Goal: Task Accomplishment & Management: Complete application form

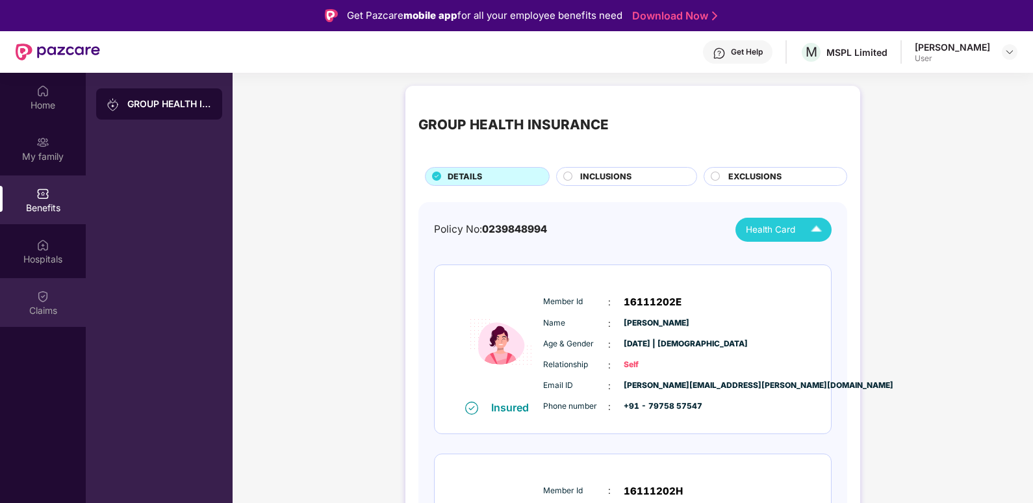
click at [31, 293] on div "Claims" at bounding box center [43, 302] width 86 height 49
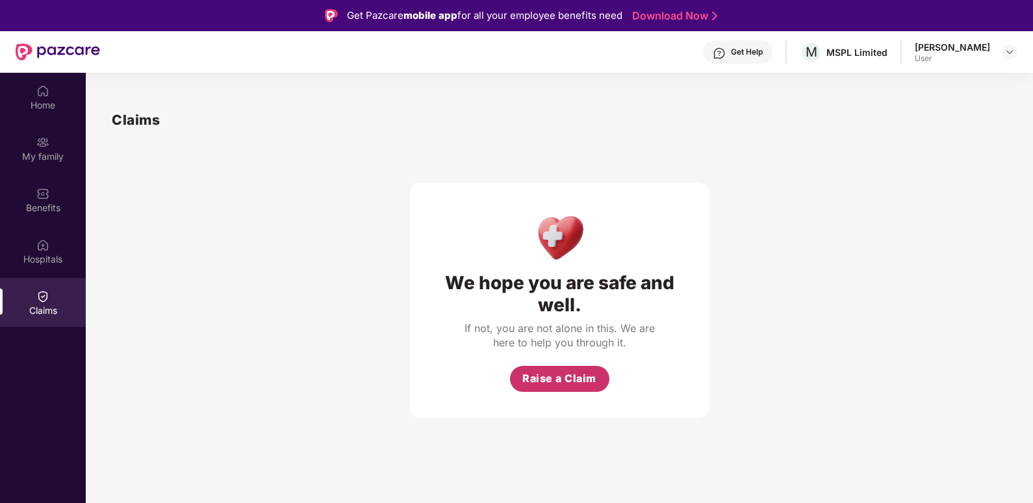
click at [561, 378] on span "Raise a Claim" at bounding box center [559, 378] width 74 height 16
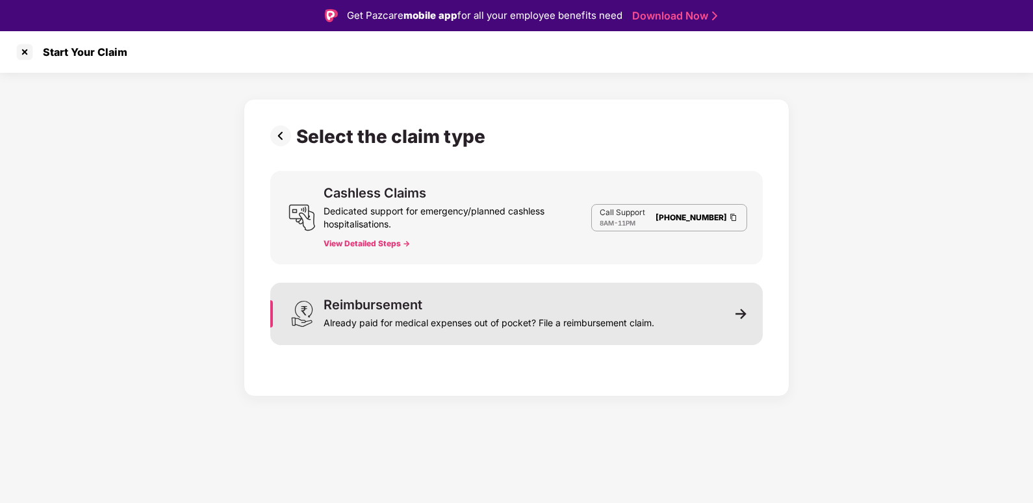
click at [703, 315] on div "Reimbursement Already paid for medical expenses out of pocket? File a reimburse…" at bounding box center [516, 313] width 492 height 62
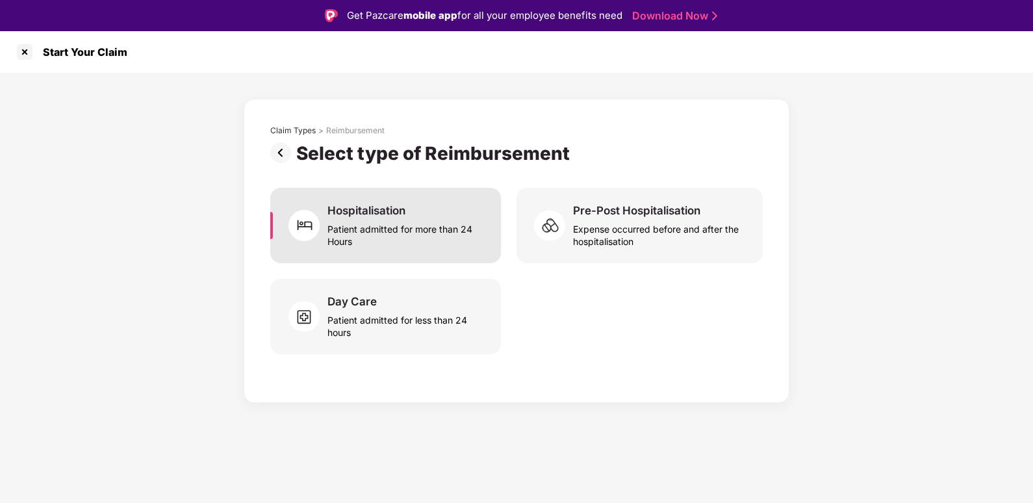
click at [411, 247] on div "Hospitalisation Patient admitted for more than 24 Hours" at bounding box center [385, 225] width 231 height 75
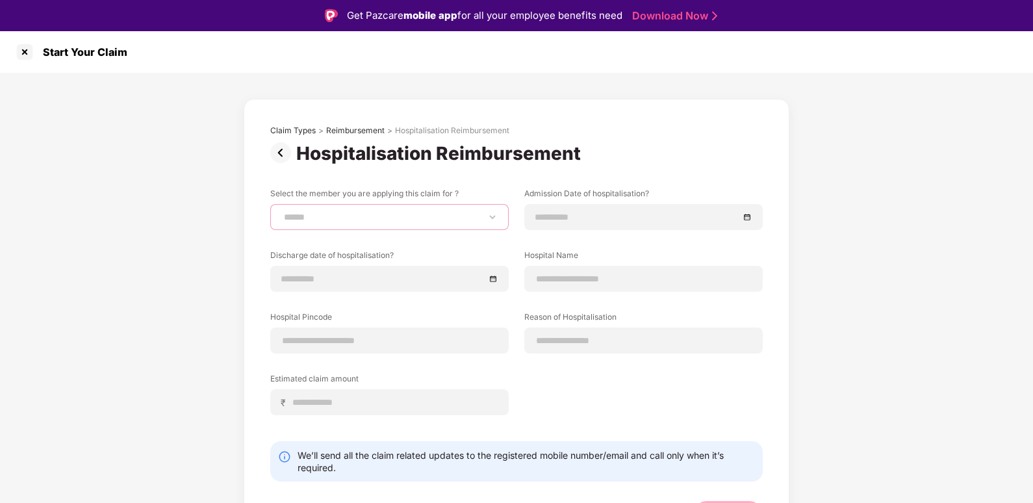
click at [414, 216] on select "**********" at bounding box center [389, 217] width 216 height 10
select select "**********"
click at [281, 212] on select "**********" at bounding box center [389, 217] width 216 height 10
click at [559, 218] on input at bounding box center [636, 217] width 203 height 14
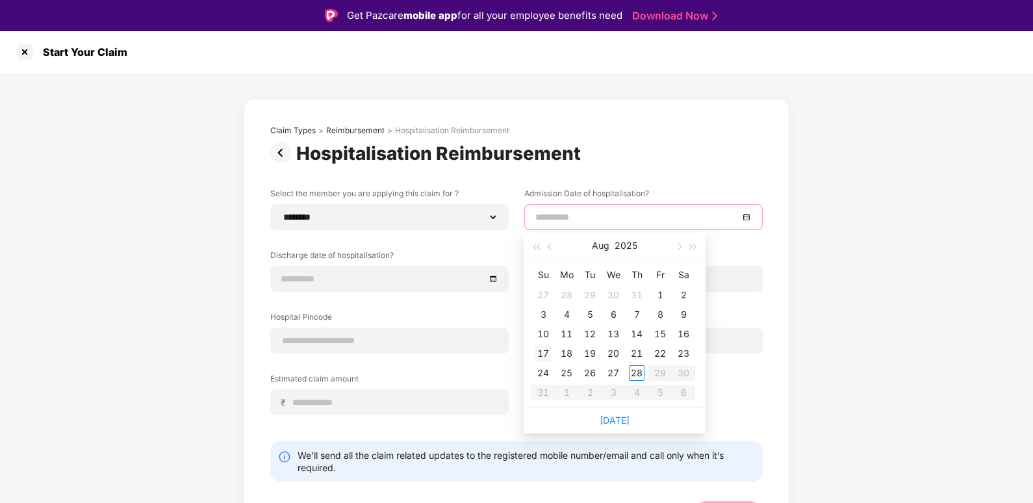
type input "**********"
click at [536, 353] on div "17" at bounding box center [543, 353] width 16 height 16
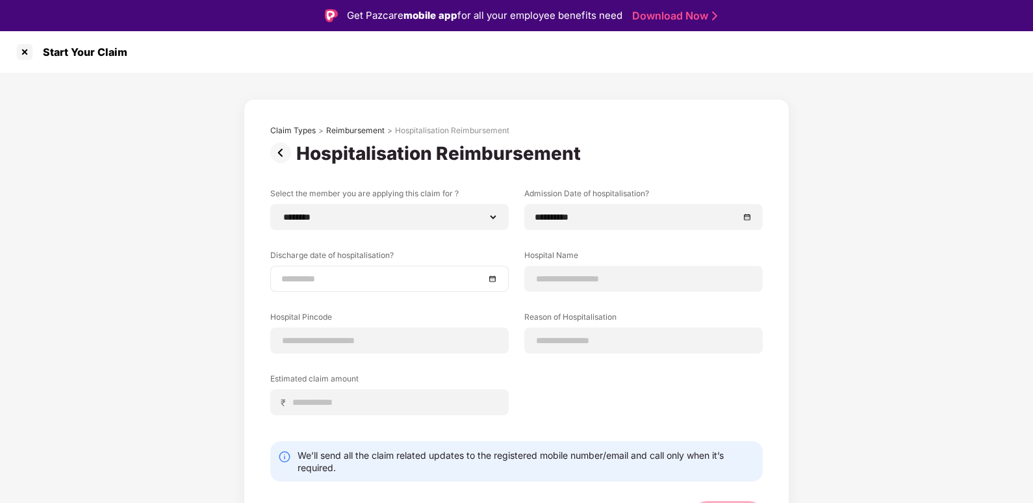
click at [388, 286] on div at bounding box center [389, 279] width 238 height 26
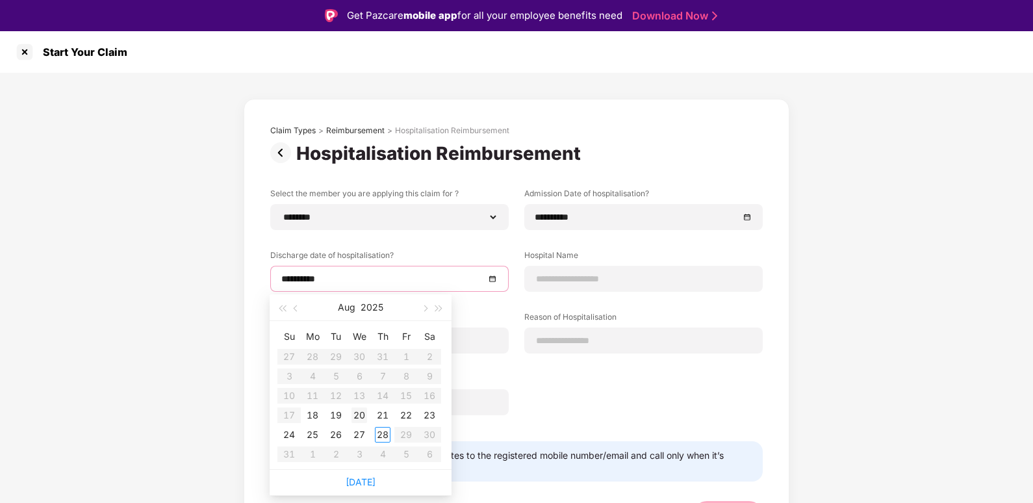
type input "**********"
click at [358, 413] on div "20" at bounding box center [359, 415] width 16 height 16
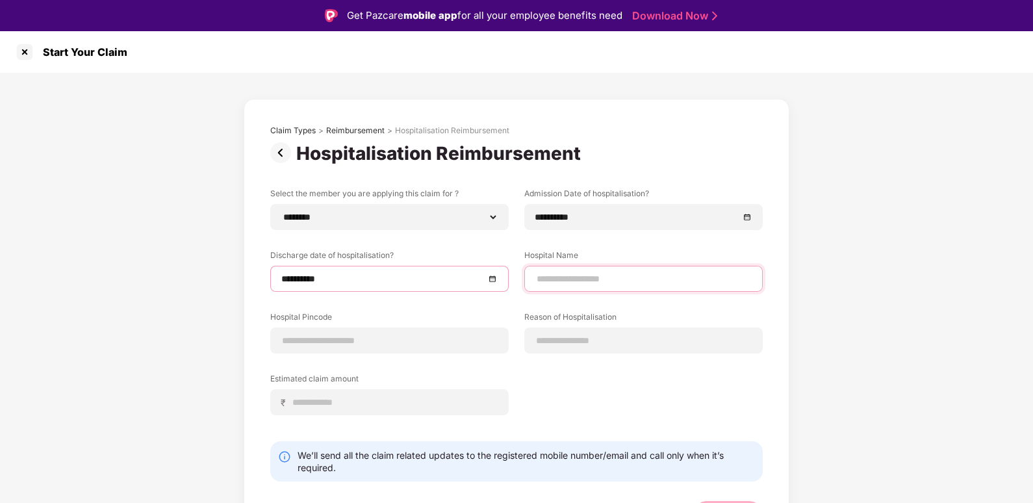
click at [592, 274] on input at bounding box center [643, 279] width 216 height 14
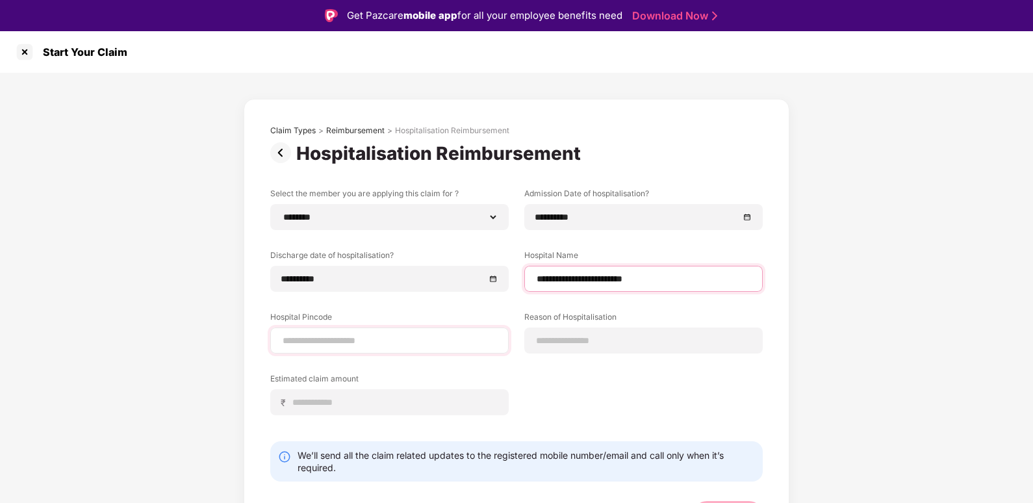
type input "**********"
click at [350, 340] on input at bounding box center [389, 341] width 216 height 14
type input "******"
select select "*******"
select select "*********"
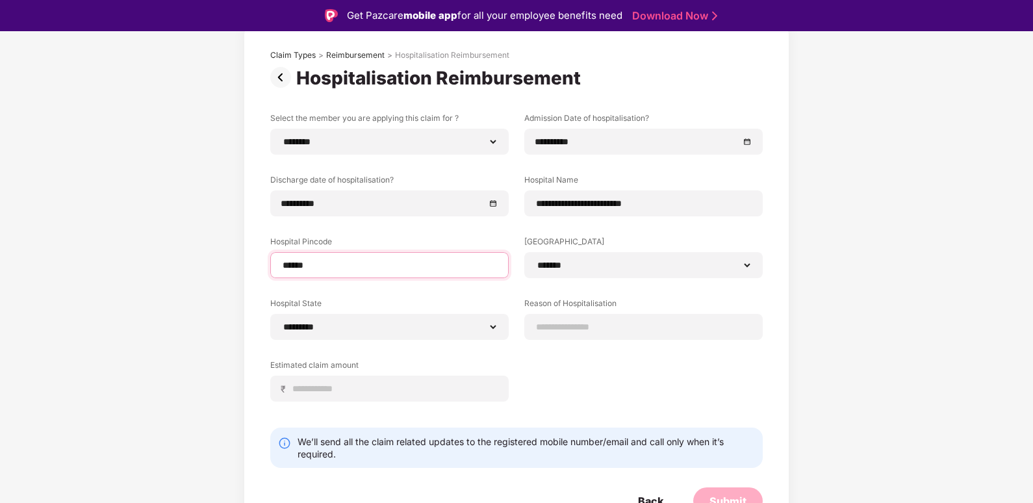
scroll to position [89, 0]
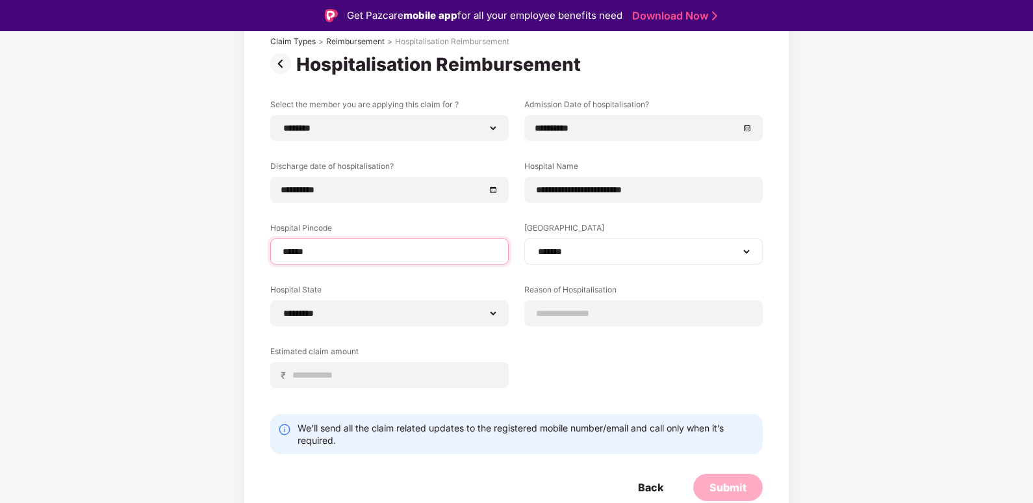
type input "******"
click at [606, 256] on select "**********" at bounding box center [643, 251] width 216 height 10
click at [571, 364] on div "**********" at bounding box center [516, 253] width 492 height 308
click at [578, 319] on input at bounding box center [643, 314] width 216 height 14
type input "*********"
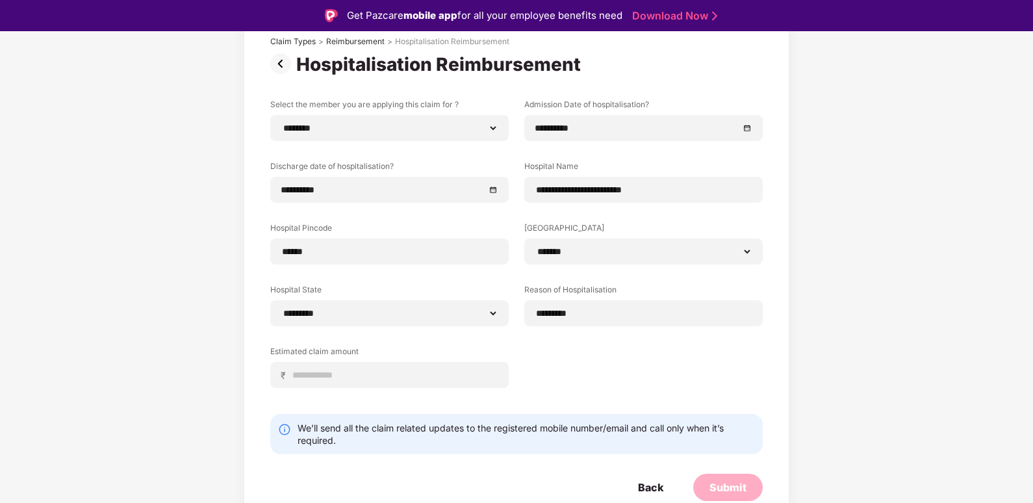
click at [516, 353] on div "**********" at bounding box center [516, 253] width 492 height 308
click at [435, 371] on input at bounding box center [395, 375] width 206 height 14
type input "*****"
click at [693, 347] on div "**********" at bounding box center [516, 253] width 492 height 308
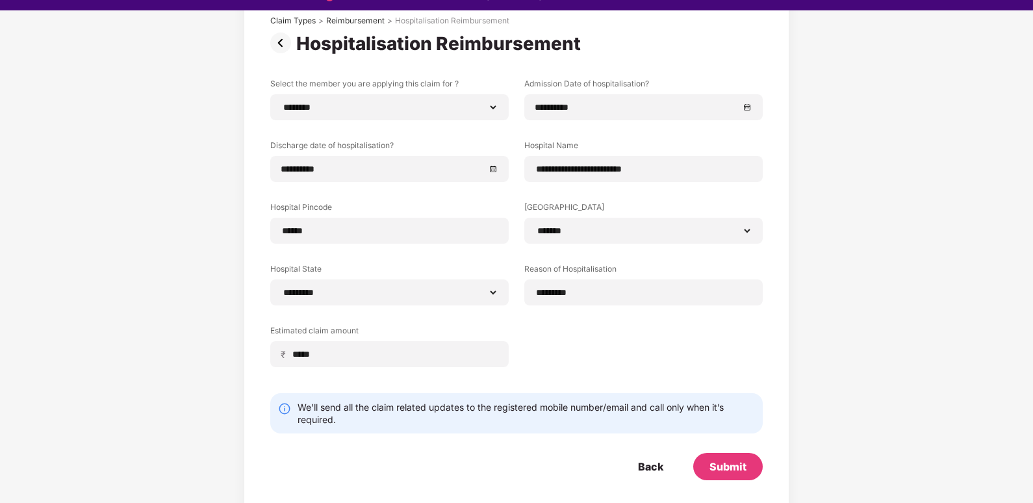
scroll to position [31, 0]
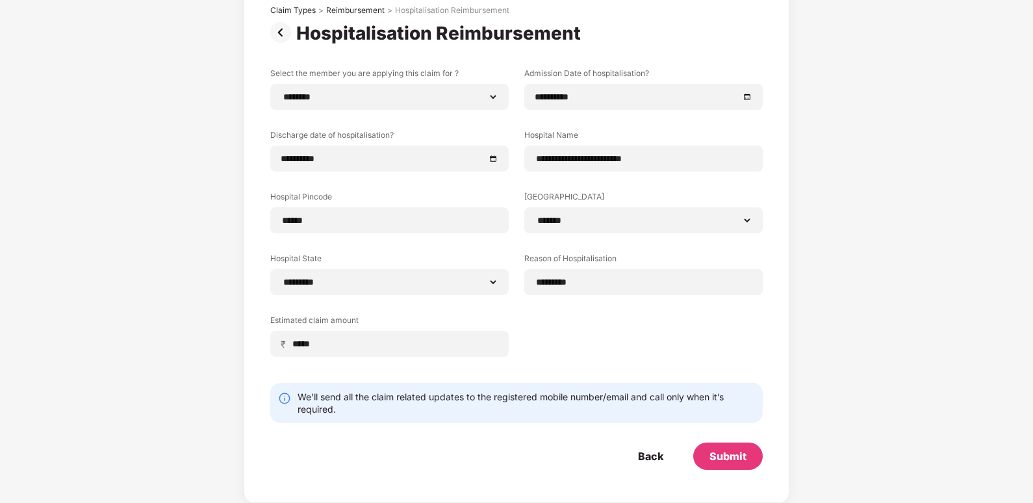
drag, startPoint x: 708, startPoint y: 440, endPoint x: 708, endPoint y: 450, distance: 9.8
click at [708, 444] on form "**********" at bounding box center [516, 269] width 492 height 402
click at [709, 451] on div "Submit" at bounding box center [727, 456] width 37 height 14
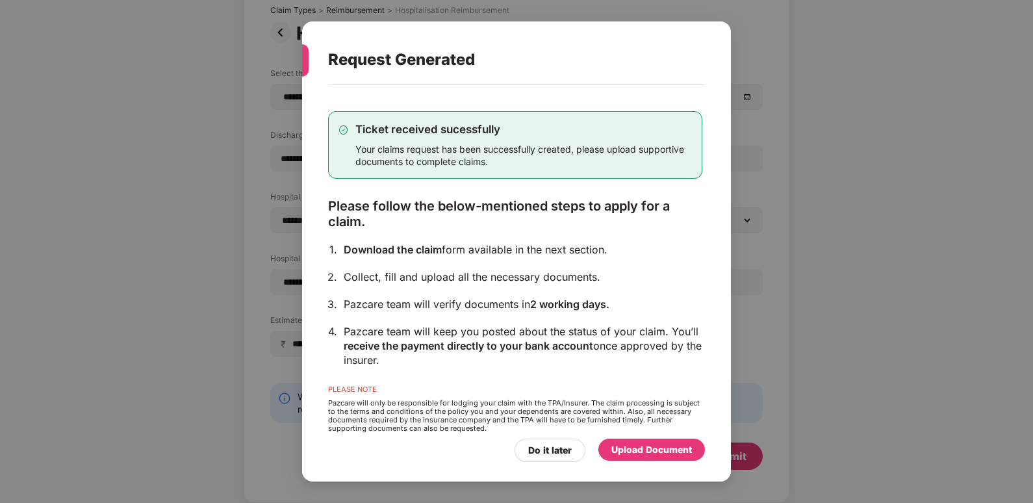
click at [638, 455] on div "Upload Document" at bounding box center [651, 449] width 81 height 14
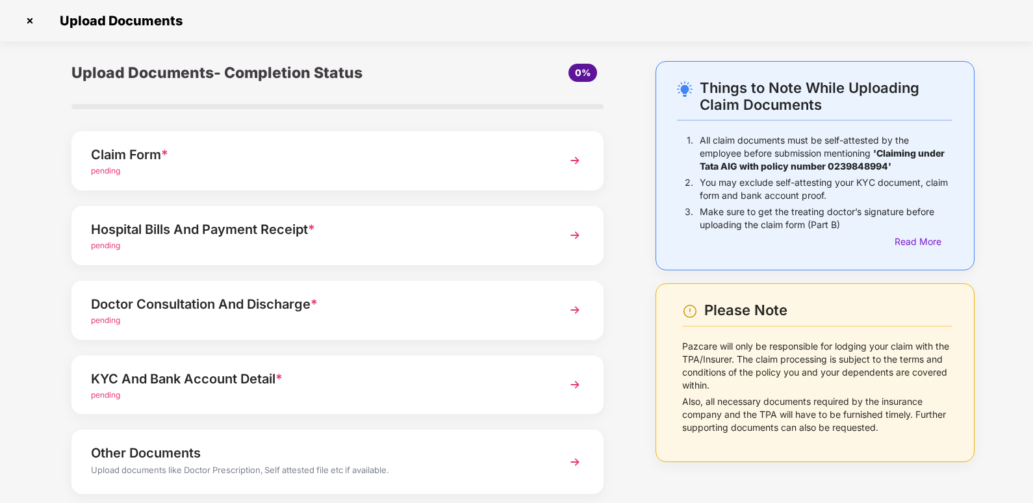
click at [574, 170] on img at bounding box center [574, 160] width 23 height 23
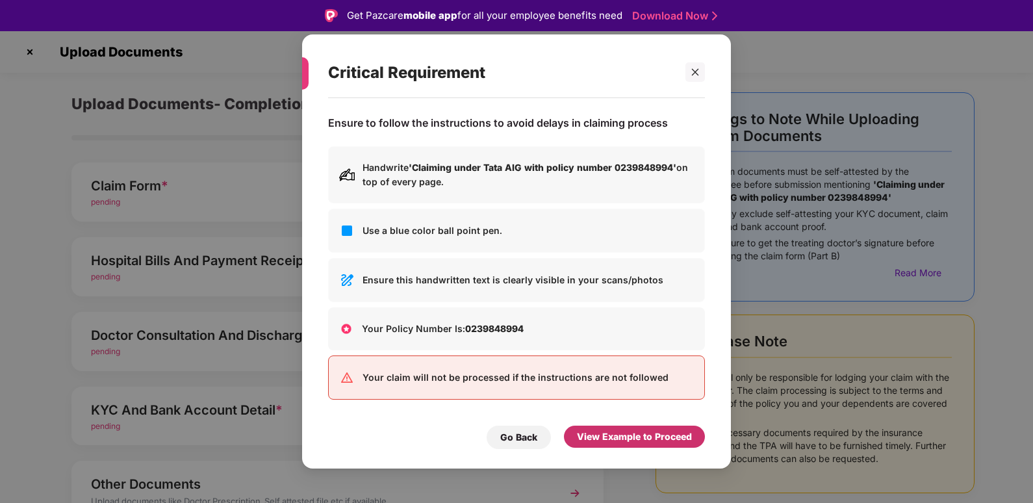
click at [610, 433] on div "View Example to Proceed" at bounding box center [634, 436] width 115 height 14
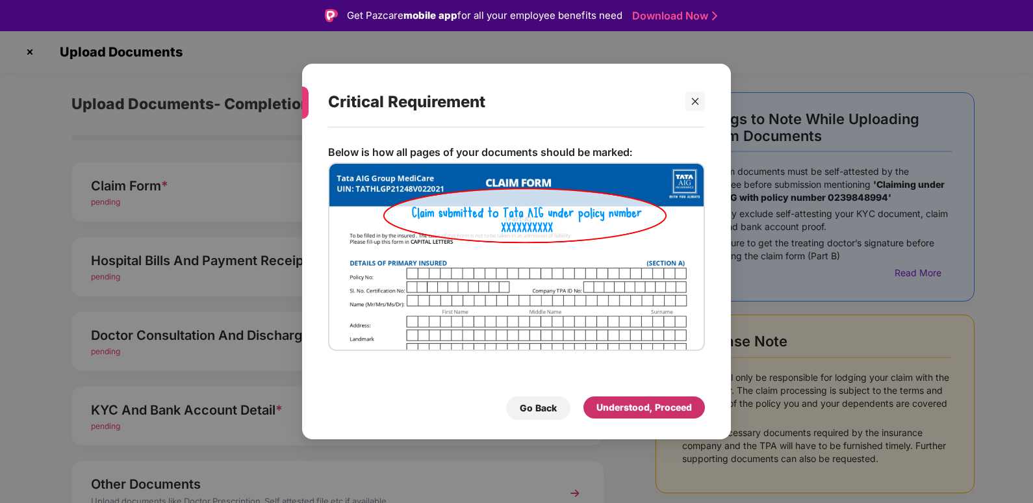
click at [605, 410] on div "Understood, Proceed" at bounding box center [643, 407] width 95 height 14
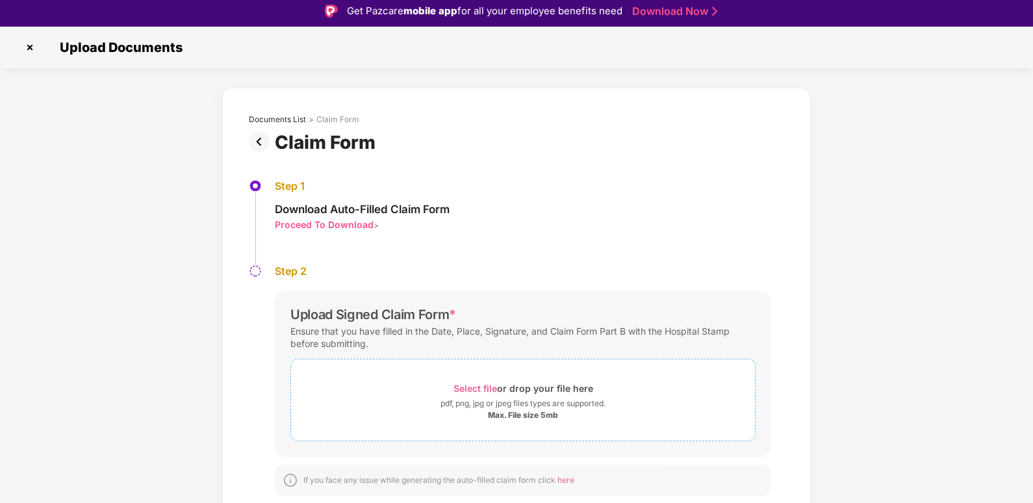
scroll to position [31, 0]
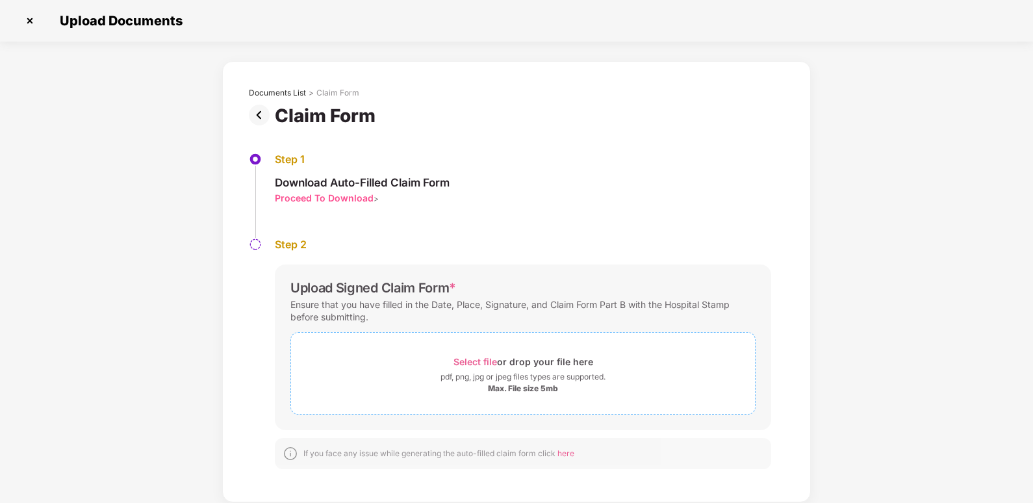
click at [482, 373] on div "pdf, png, jpg or jpeg files types are supported." at bounding box center [522, 376] width 165 height 13
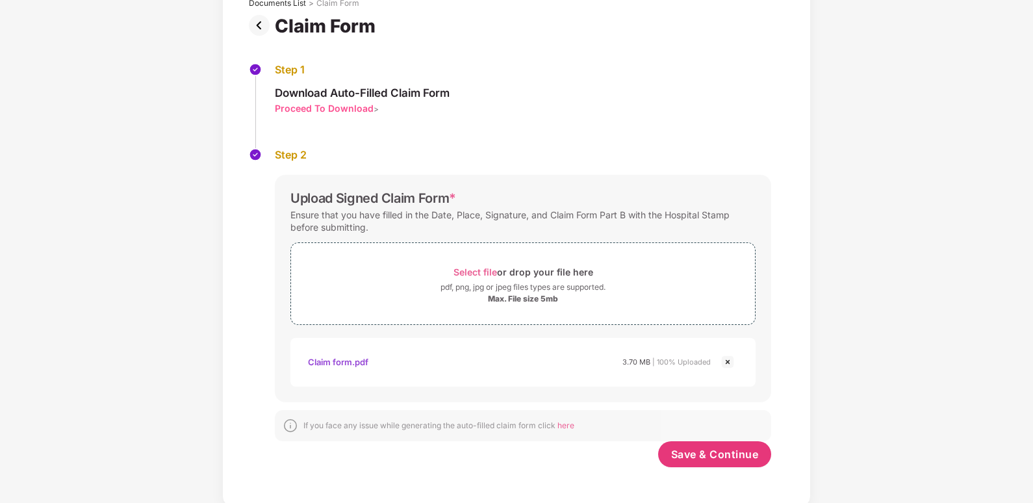
scroll to position [94, 0]
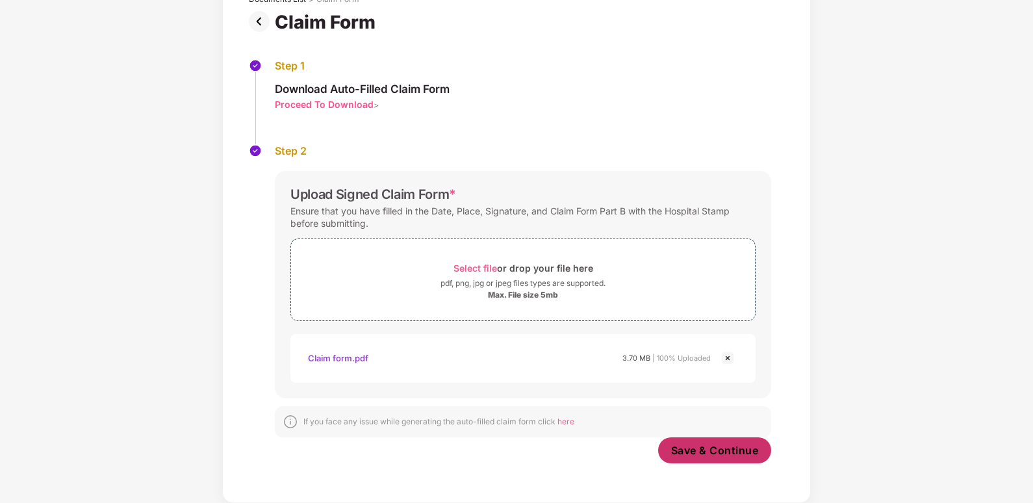
click at [724, 453] on span "Save & Continue" at bounding box center [715, 450] width 88 height 14
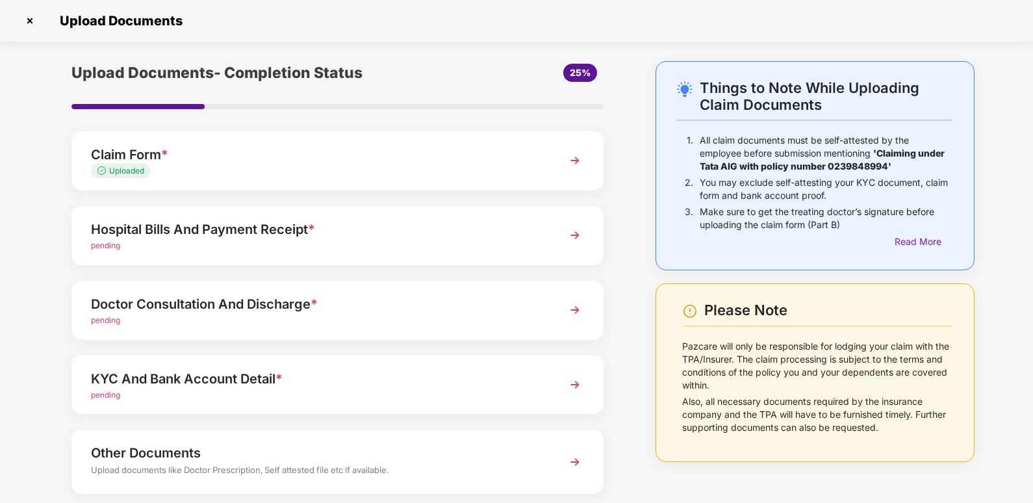
click at [581, 237] on img at bounding box center [574, 234] width 23 height 23
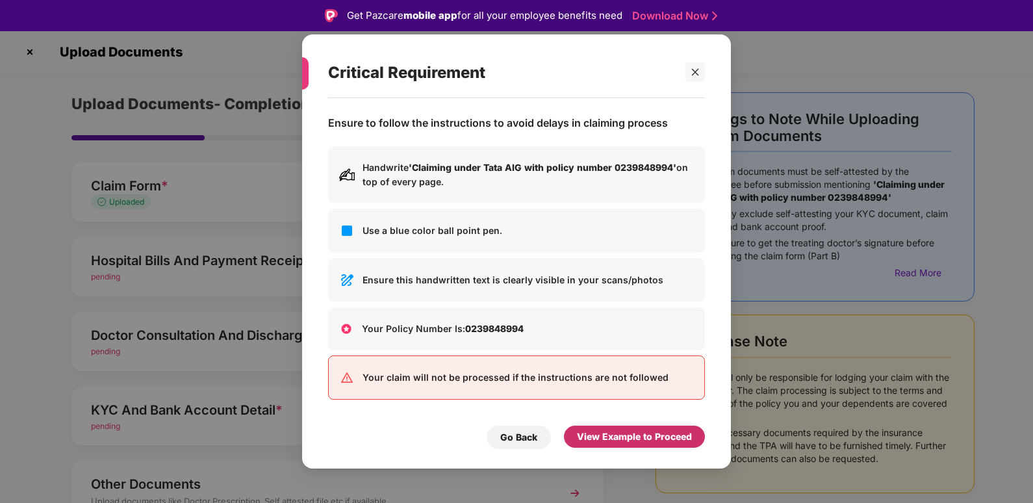
click at [616, 437] on div "View Example to Proceed" at bounding box center [634, 436] width 115 height 14
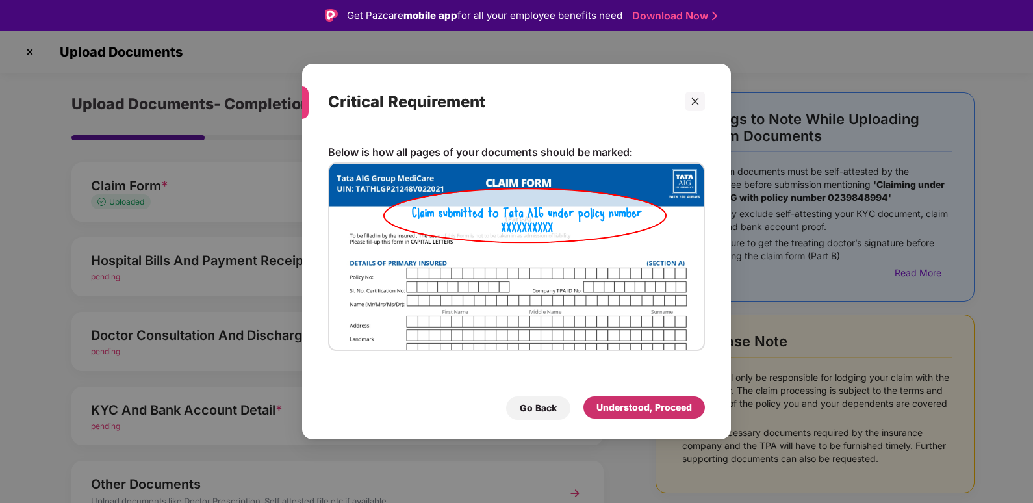
click at [603, 410] on div "Understood, Proceed" at bounding box center [643, 407] width 95 height 14
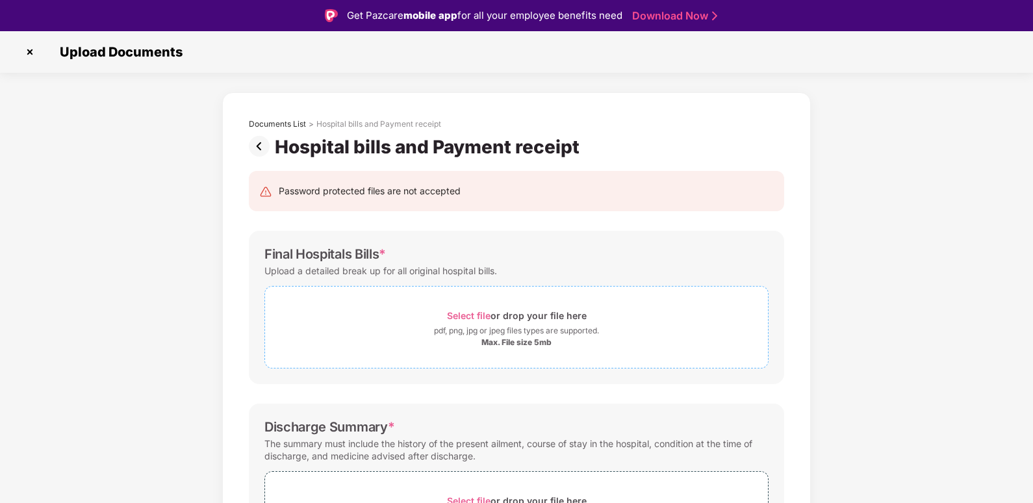
click at [481, 322] on div "Select file or drop your file here" at bounding box center [517, 316] width 140 height 18
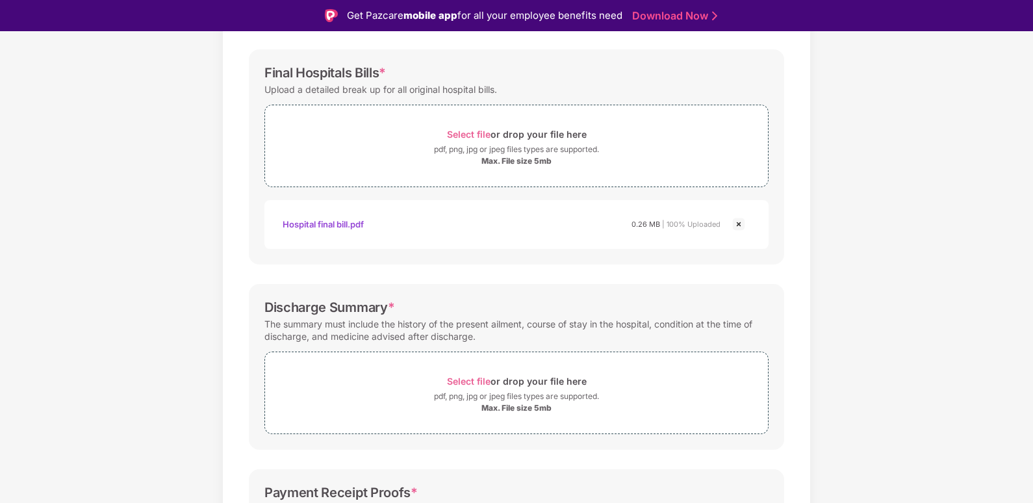
scroll to position [325, 0]
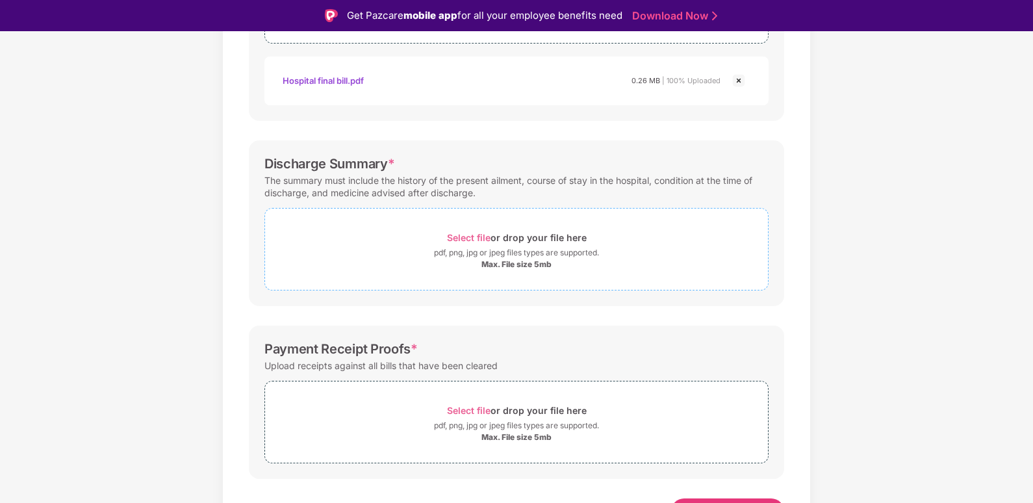
click at [491, 258] on div "pdf, png, jpg or jpeg files types are supported." at bounding box center [516, 252] width 165 height 13
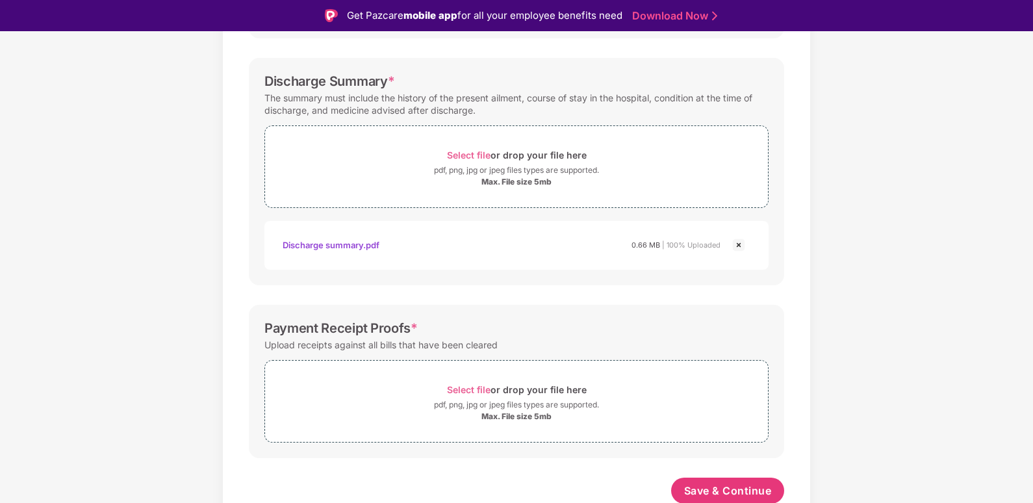
scroll to position [410, 0]
click at [465, 390] on span "Select file" at bounding box center [469, 386] width 44 height 11
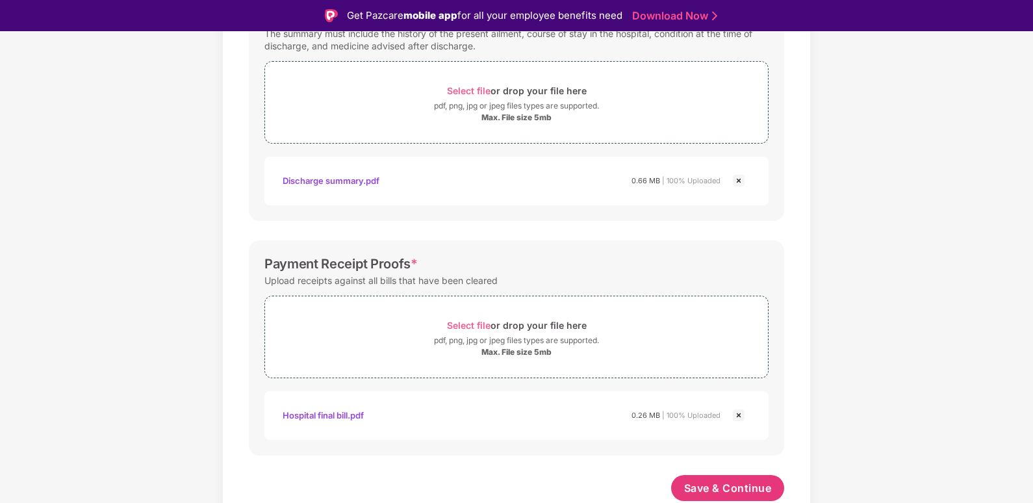
scroll to position [471, 0]
click at [706, 488] on span "Save & Continue" at bounding box center [728, 488] width 88 height 14
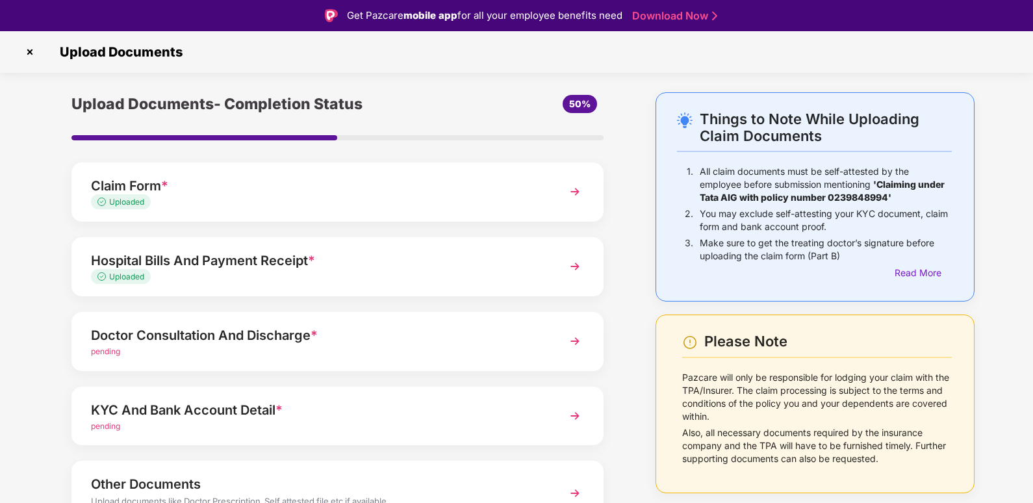
scroll to position [65, 0]
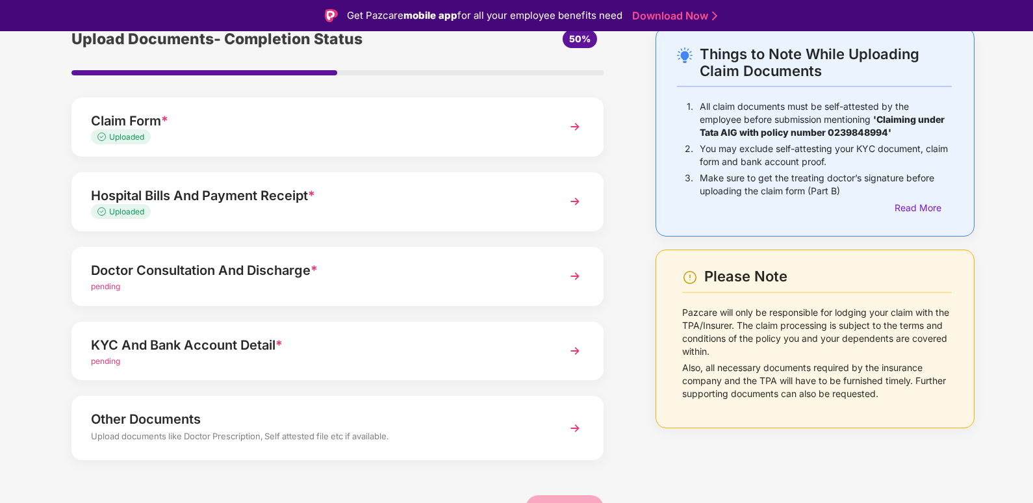
click at [539, 279] on div "Doctor Consultation And Discharge *" at bounding box center [317, 270] width 452 height 21
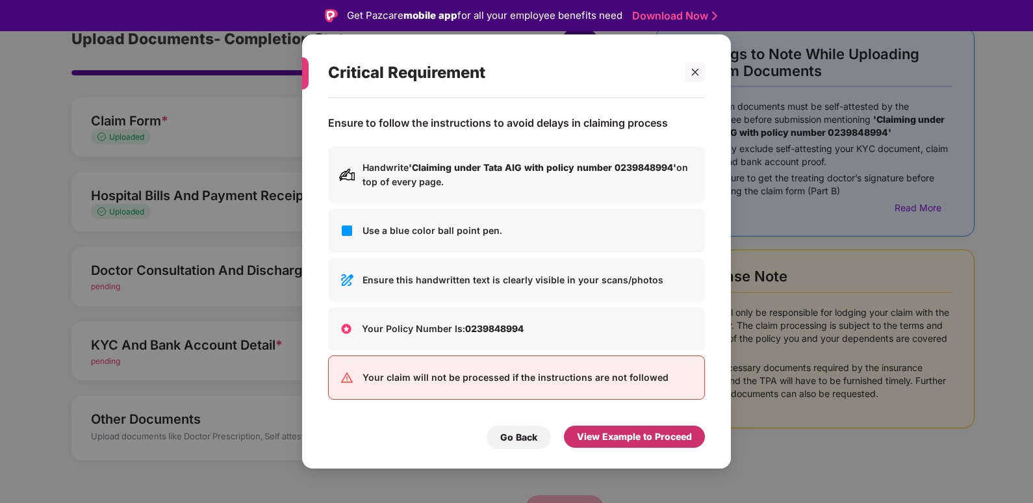
click at [589, 434] on div "View Example to Proceed" at bounding box center [634, 436] width 115 height 14
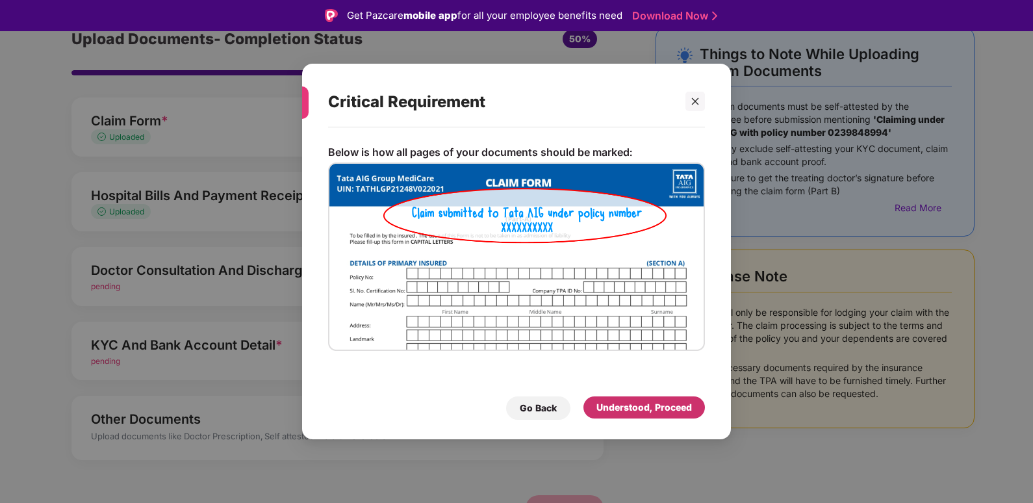
click at [621, 396] on div "Understood, Proceed" at bounding box center [643, 407] width 121 height 22
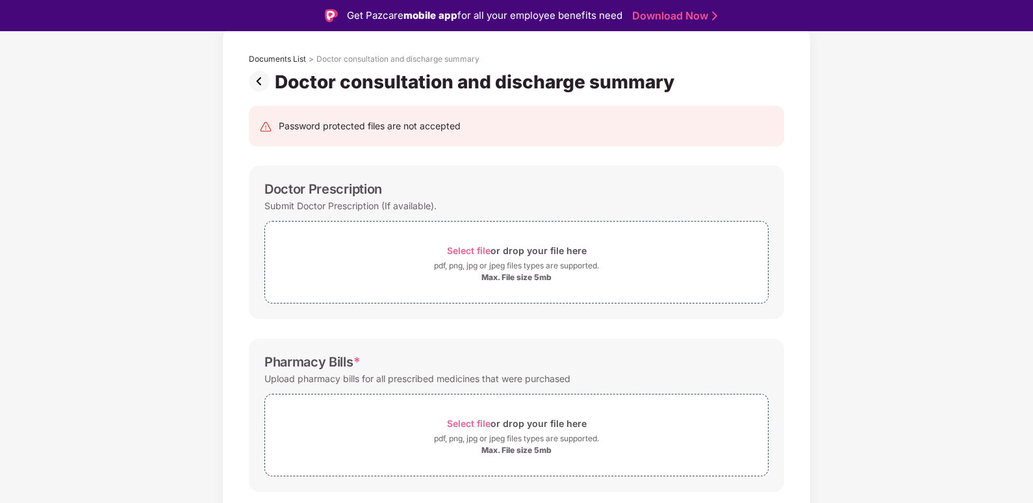
scroll to position [4, 0]
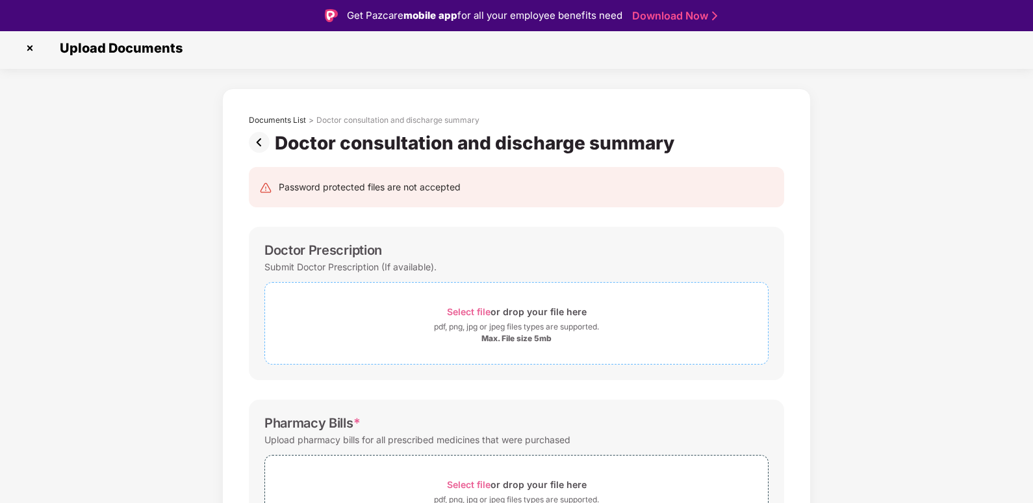
click at [530, 336] on div "Max. File size 5mb" at bounding box center [516, 338] width 70 height 10
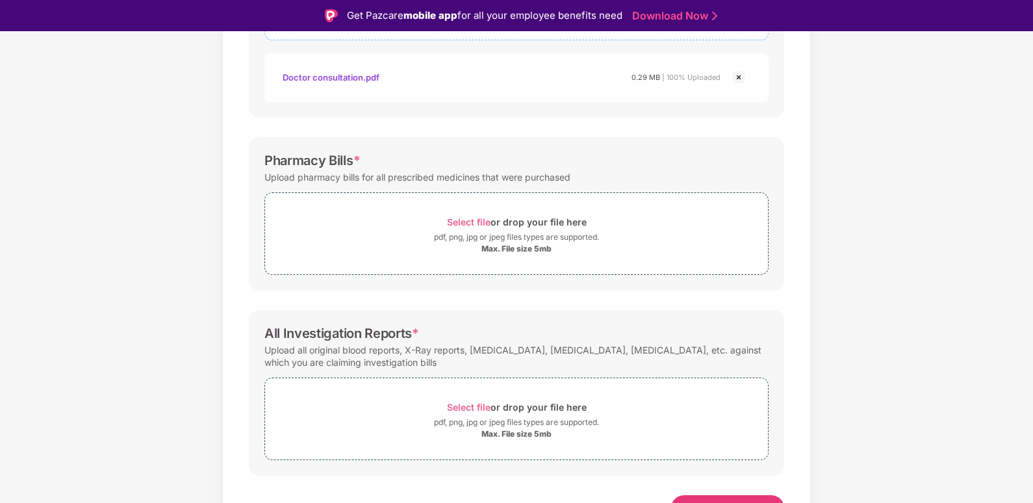
scroll to position [329, 0]
click at [451, 230] on div "pdf, png, jpg or jpeg files types are supported." at bounding box center [516, 236] width 165 height 13
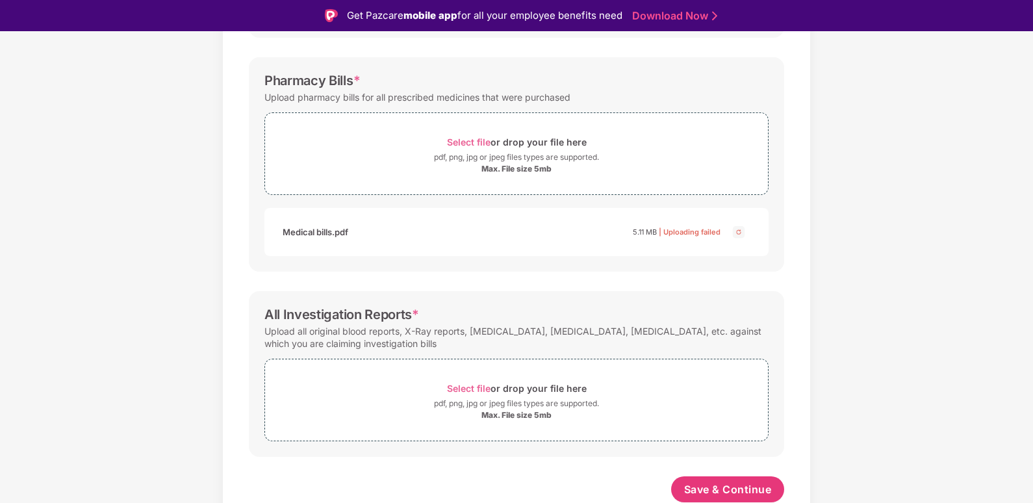
scroll to position [409, 0]
click at [497, 138] on div "Select file or drop your file here" at bounding box center [517, 141] width 140 height 18
click at [507, 153] on div "pdf, png, jpg or jpeg files types are supported." at bounding box center [516, 155] width 165 height 13
click at [529, 421] on span "Select file or drop your file here pdf, png, jpg or jpeg files types are suppor…" at bounding box center [516, 399] width 503 height 62
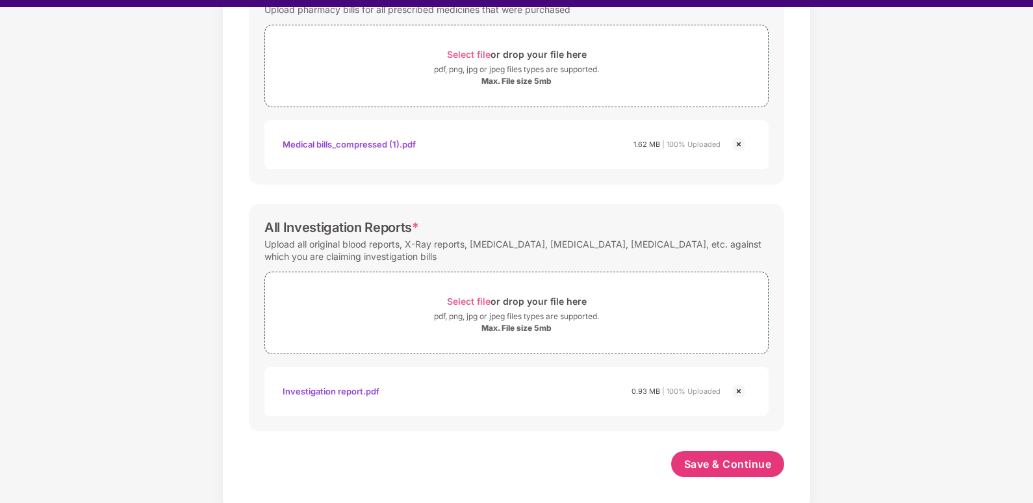
scroll to position [31, 0]
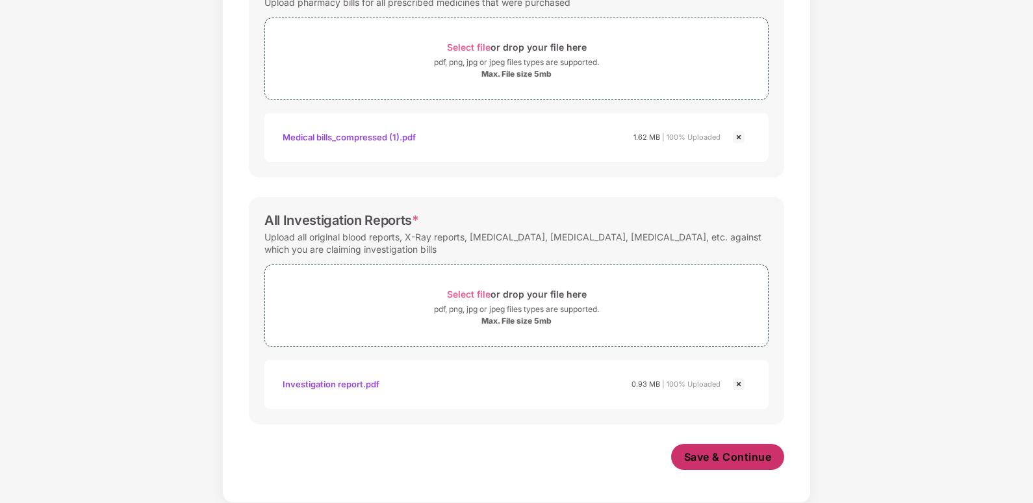
click at [686, 445] on button "Save & Continue" at bounding box center [728, 457] width 114 height 26
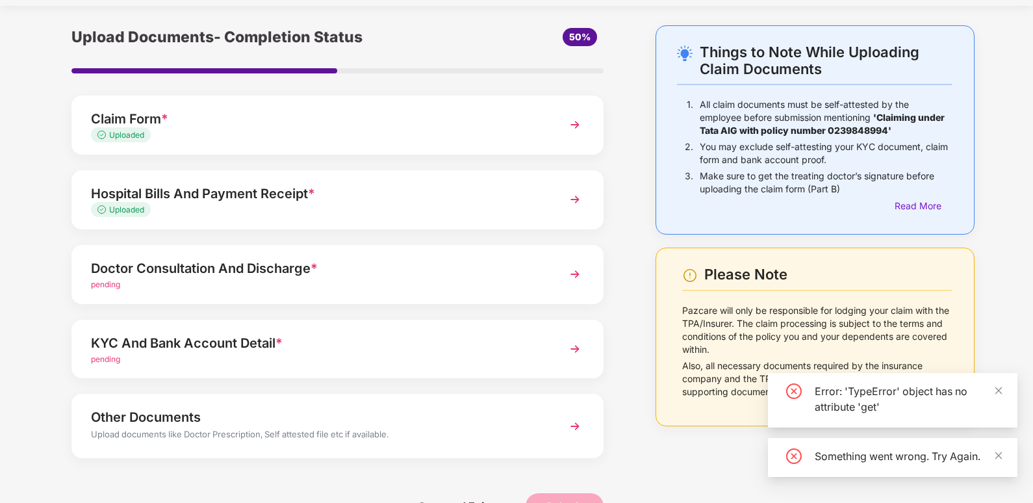
scroll to position [71, 0]
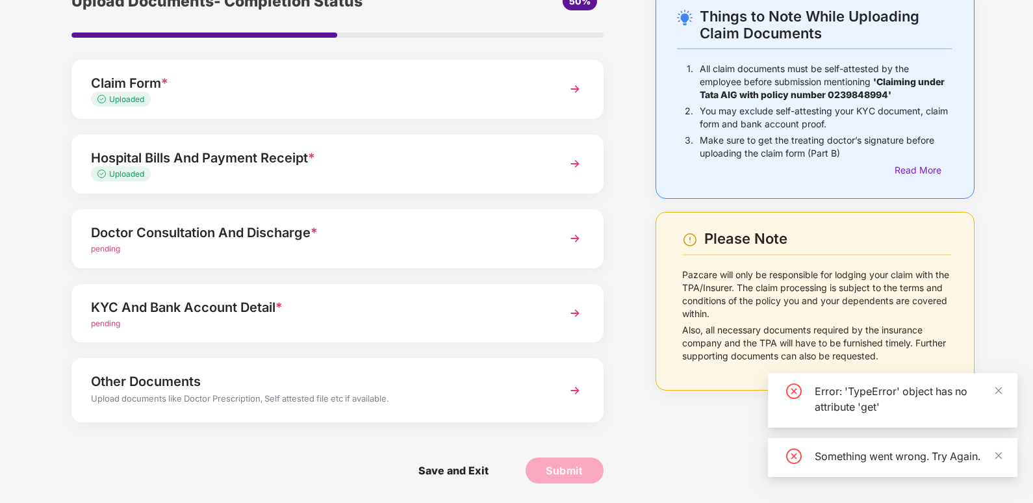
click at [560, 305] on div "KYC And Bank Account Detail * pending" at bounding box center [337, 313] width 532 height 59
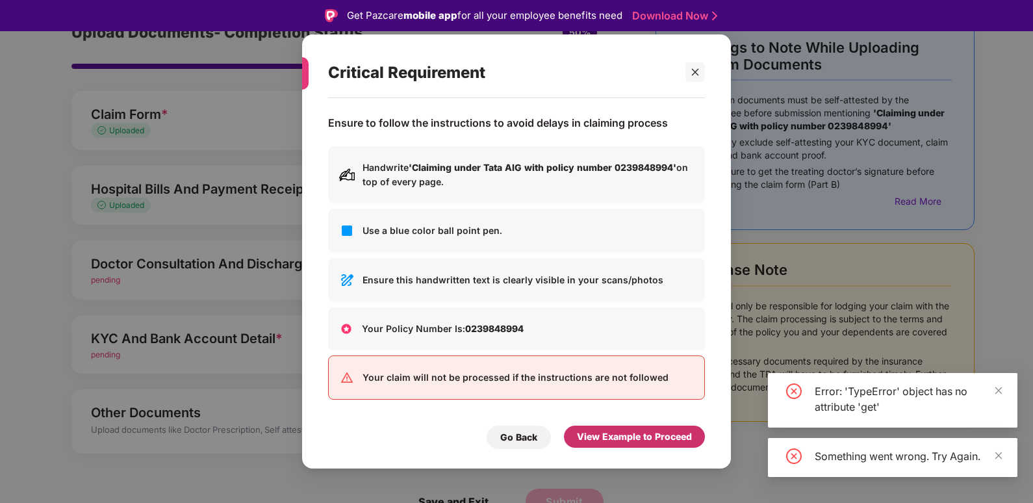
click at [588, 436] on div "View Example to Proceed" at bounding box center [634, 436] width 115 height 14
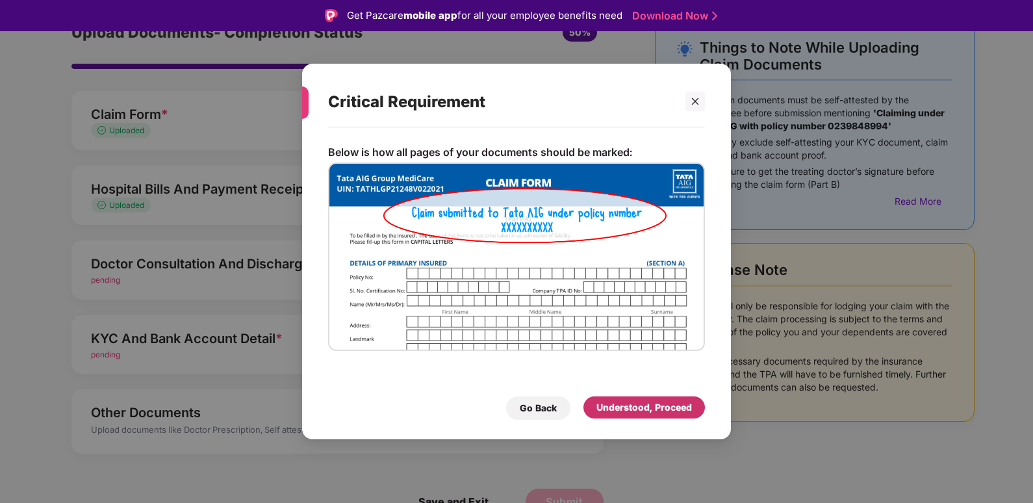
click at [619, 406] on div "Understood, Proceed" at bounding box center [643, 407] width 95 height 14
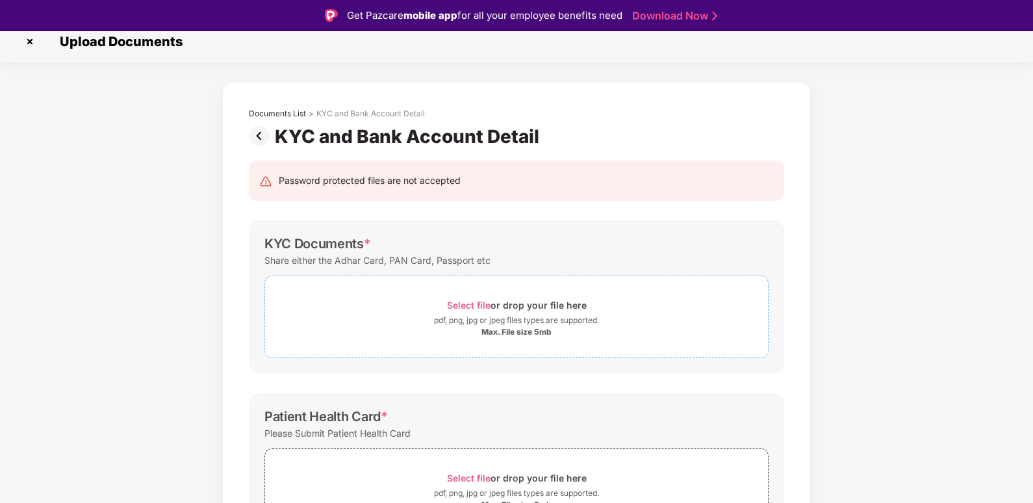
click at [526, 324] on div "pdf, png, jpg or jpeg files types are supported." at bounding box center [516, 320] width 165 height 13
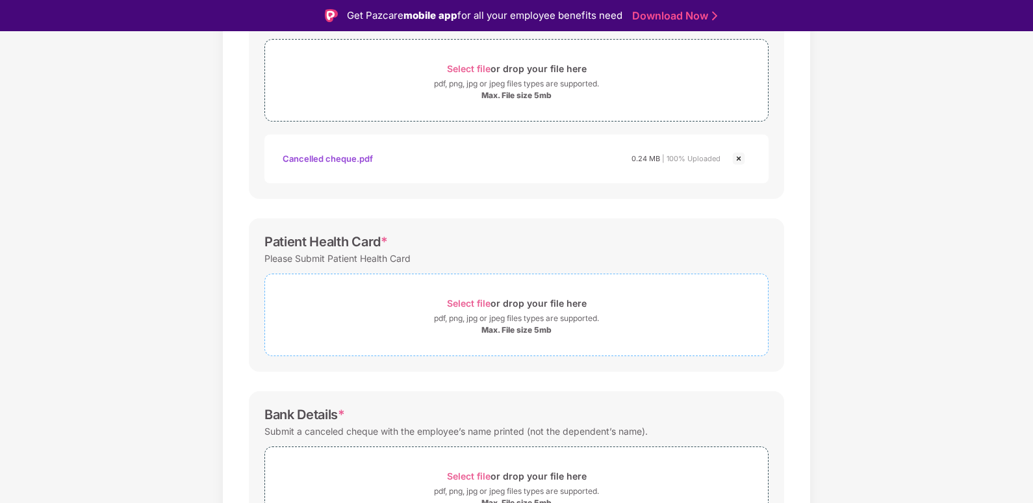
scroll to position [270, 0]
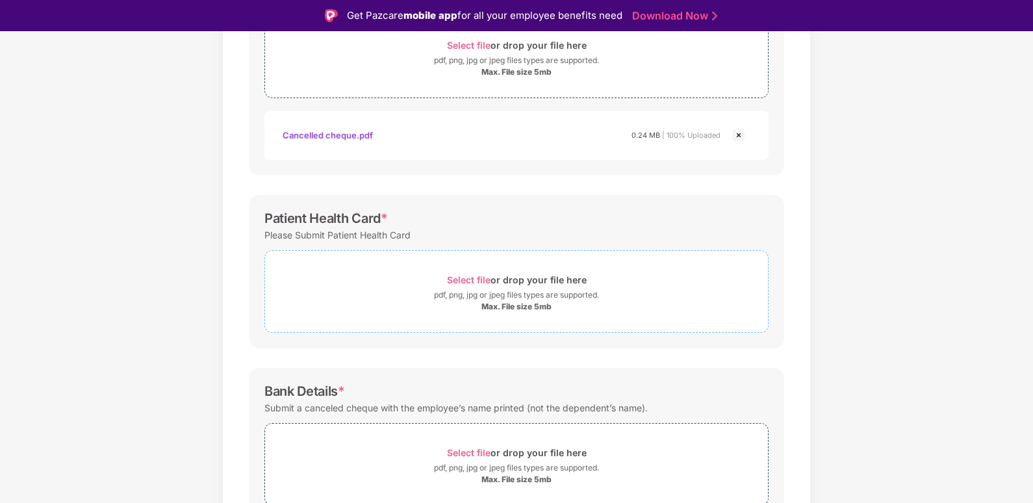
click at [512, 306] on div "Max. File size 5mb" at bounding box center [516, 306] width 70 height 10
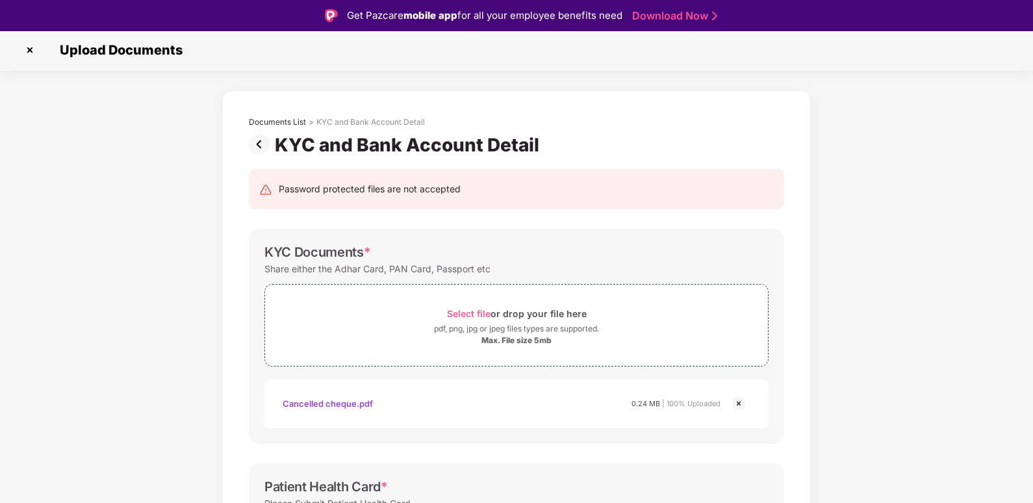
scroll to position [0, 0]
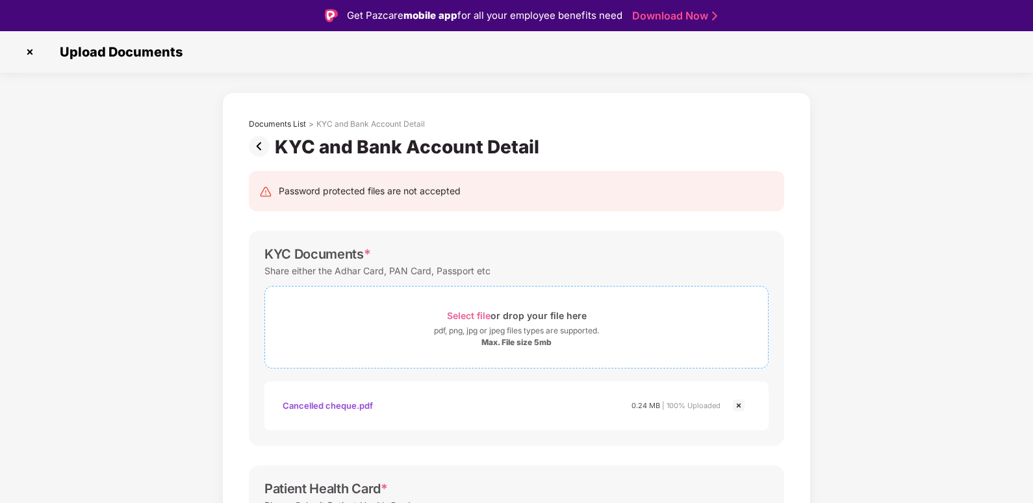
click at [470, 317] on span "Select file" at bounding box center [469, 315] width 44 height 11
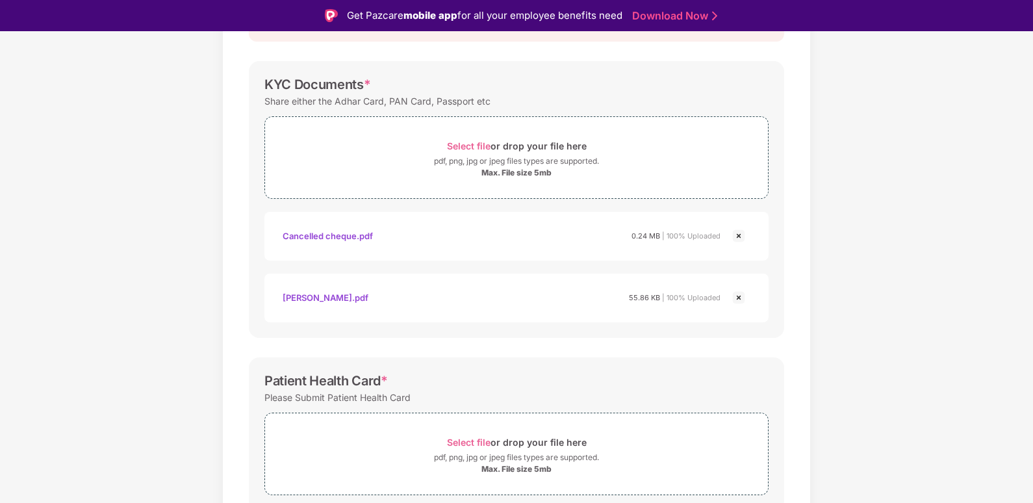
scroll to position [195, 0]
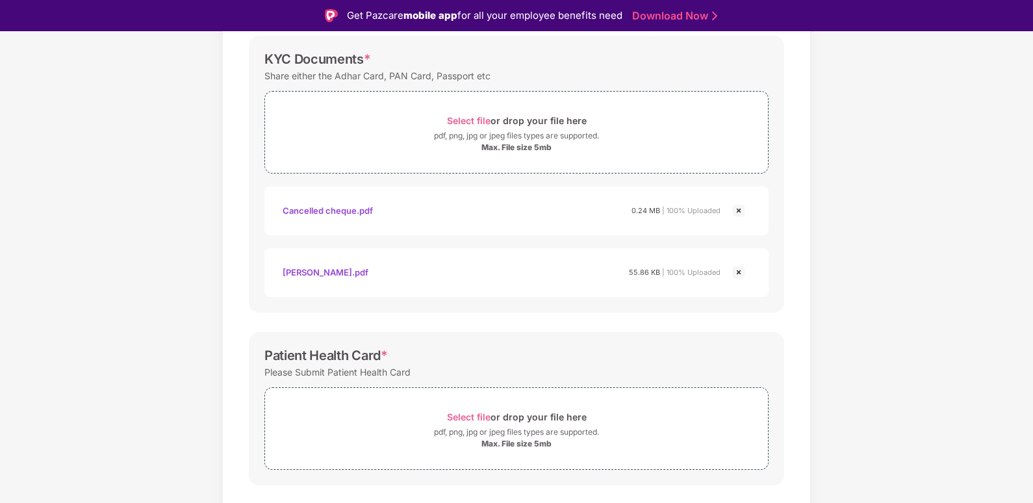
click at [736, 209] on img at bounding box center [739, 211] width 16 height 16
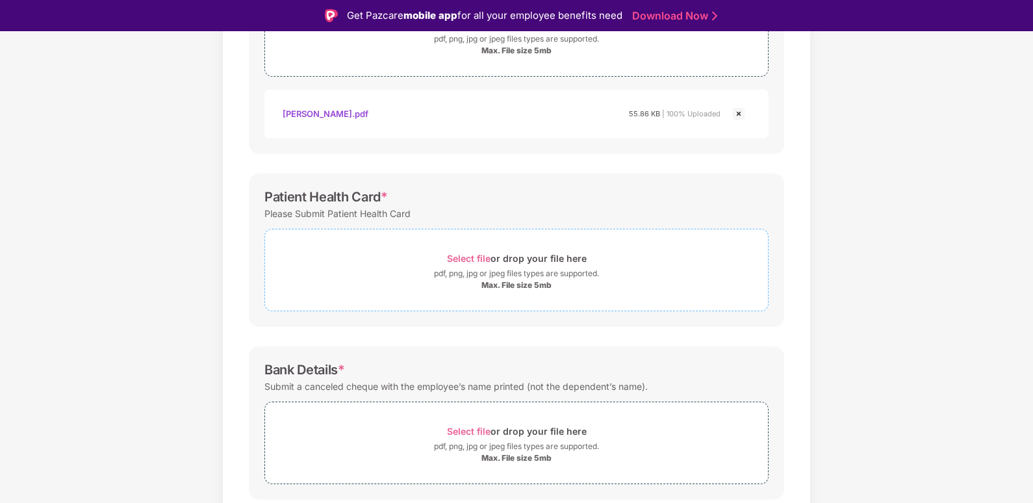
scroll to position [325, 0]
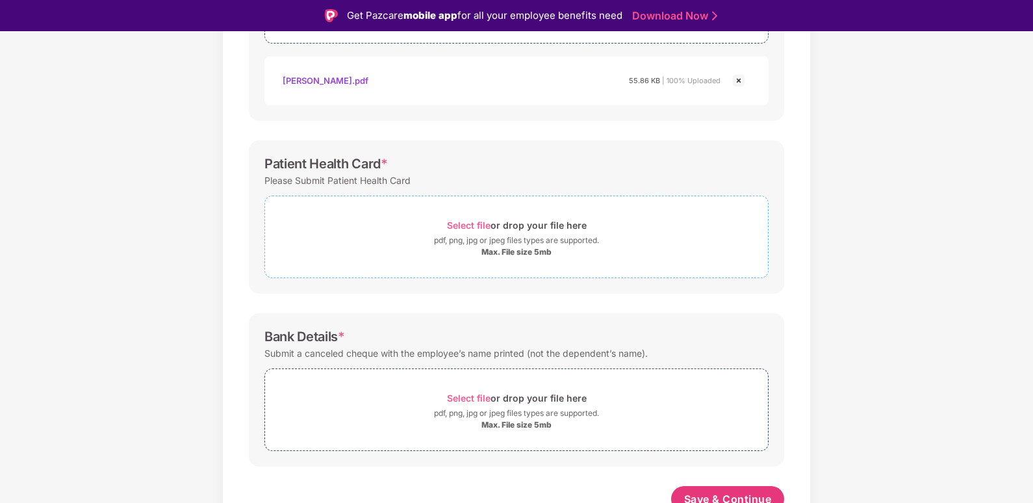
click at [510, 238] on div "pdf, png, jpg or jpeg files types are supported." at bounding box center [516, 240] width 165 height 13
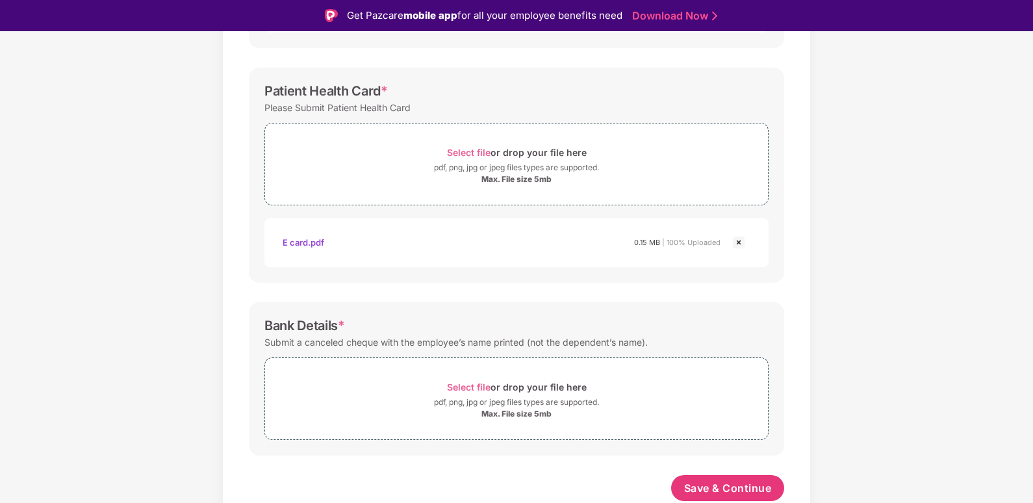
scroll to position [397, 0]
click at [496, 401] on div "pdf, png, jpg or jpeg files types are supported." at bounding box center [516, 401] width 165 height 13
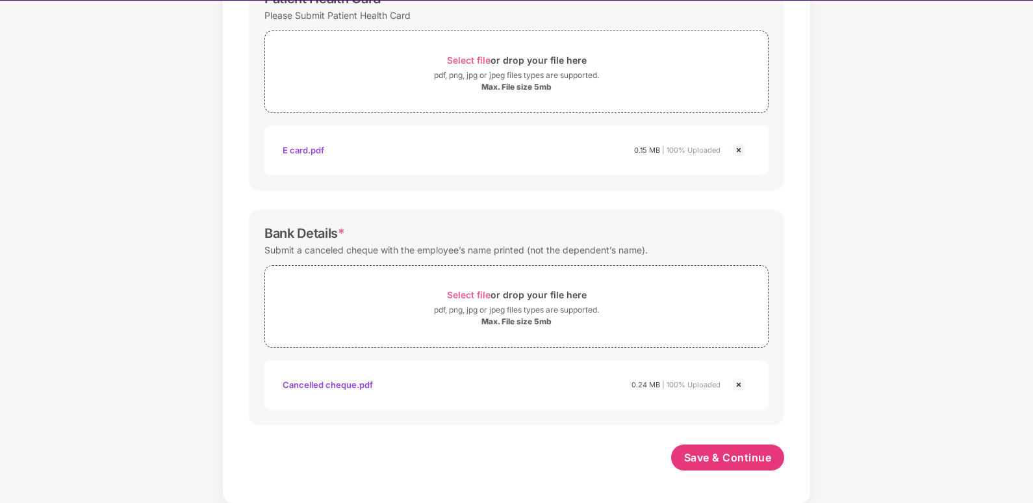
scroll to position [31, 0]
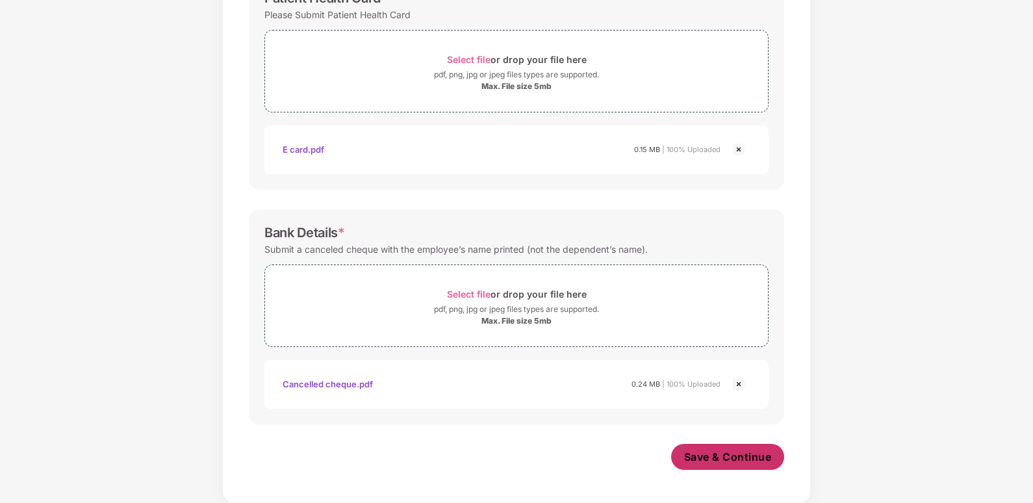
click at [750, 461] on span "Save & Continue" at bounding box center [728, 456] width 88 height 14
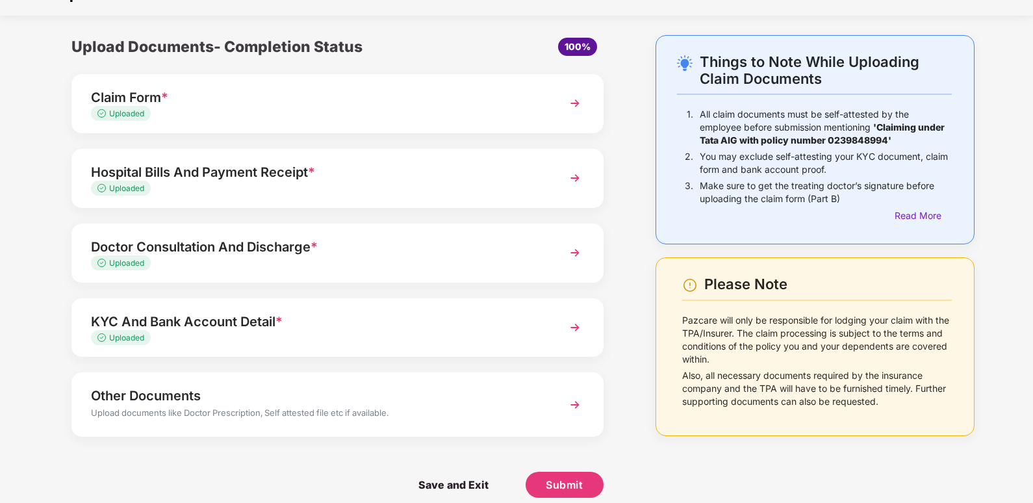
scroll to position [40, 0]
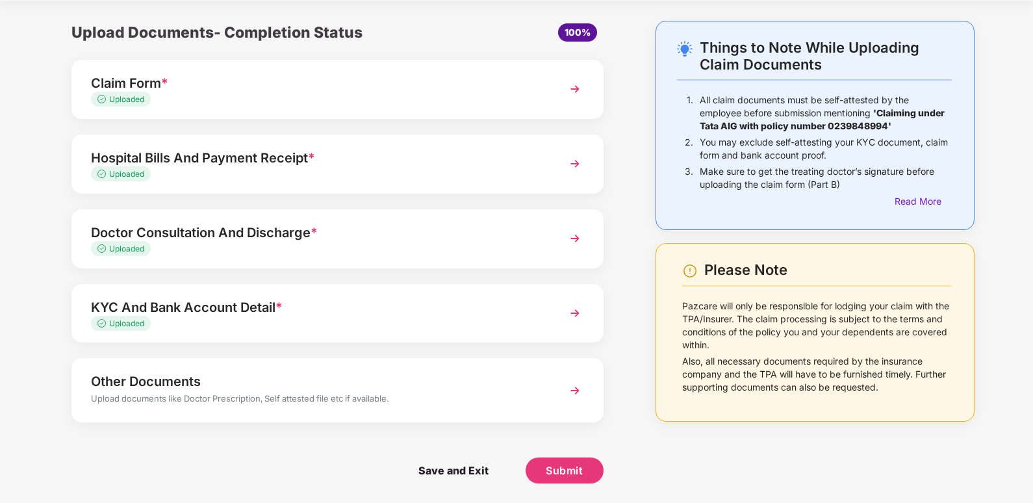
click at [289, 391] on div "Other Documents" at bounding box center [317, 381] width 452 height 21
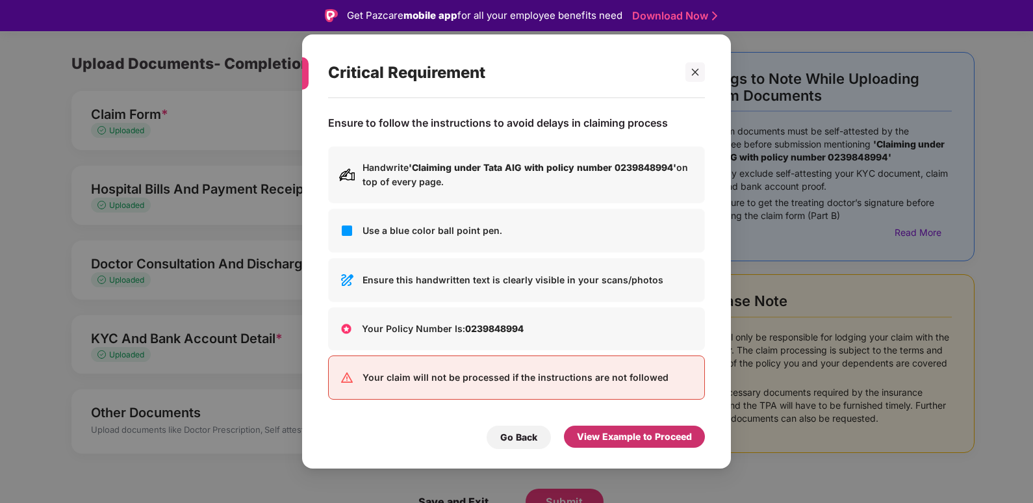
click at [587, 431] on div "View Example to Proceed" at bounding box center [634, 436] width 115 height 14
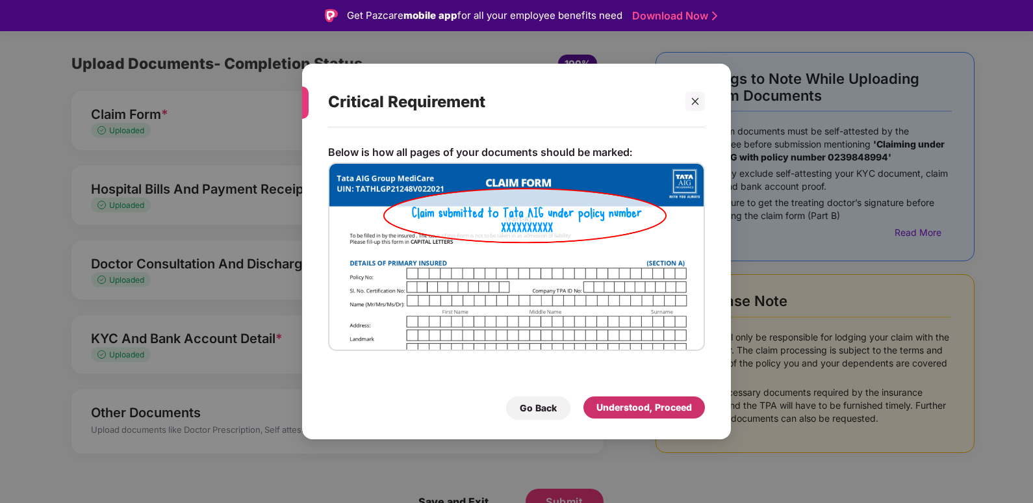
click at [603, 412] on div "Understood, Proceed" at bounding box center [643, 407] width 95 height 14
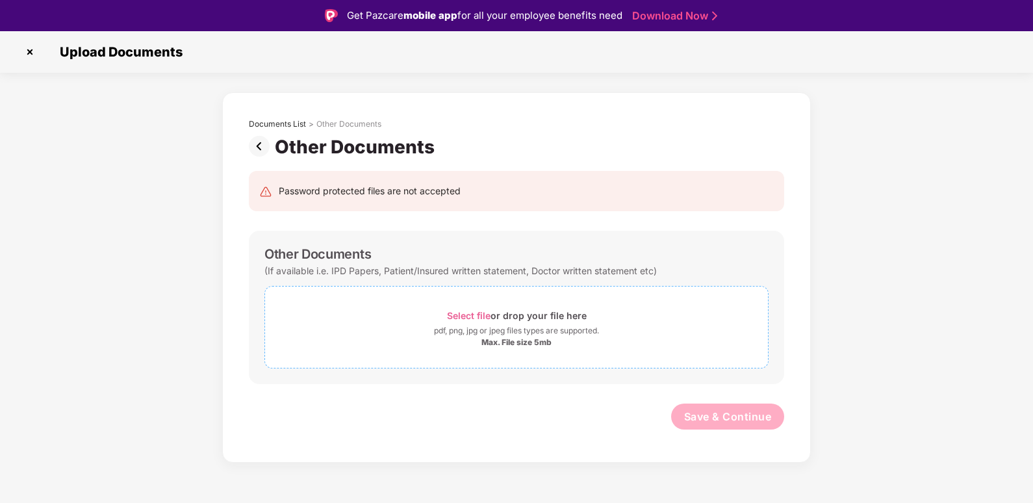
click at [477, 322] on div "Select file or drop your file here" at bounding box center [517, 316] width 140 height 18
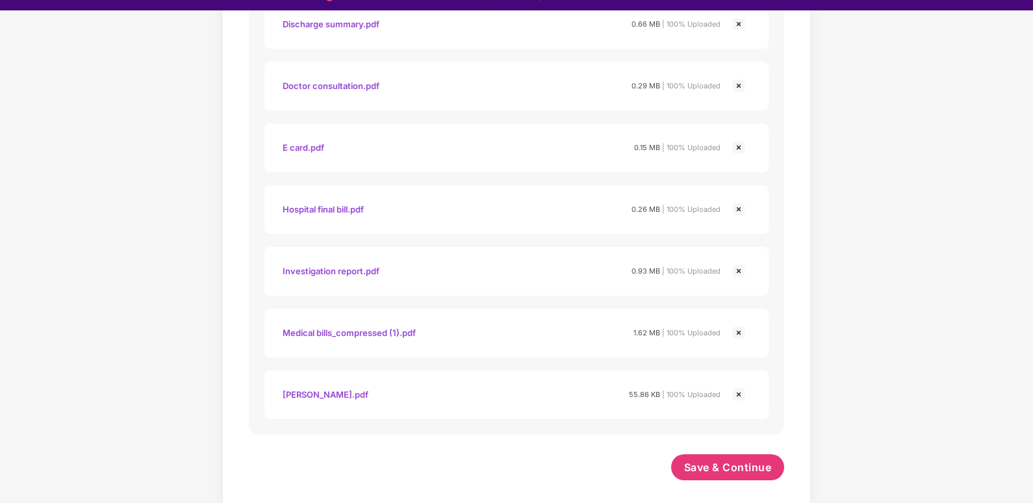
scroll to position [31, 0]
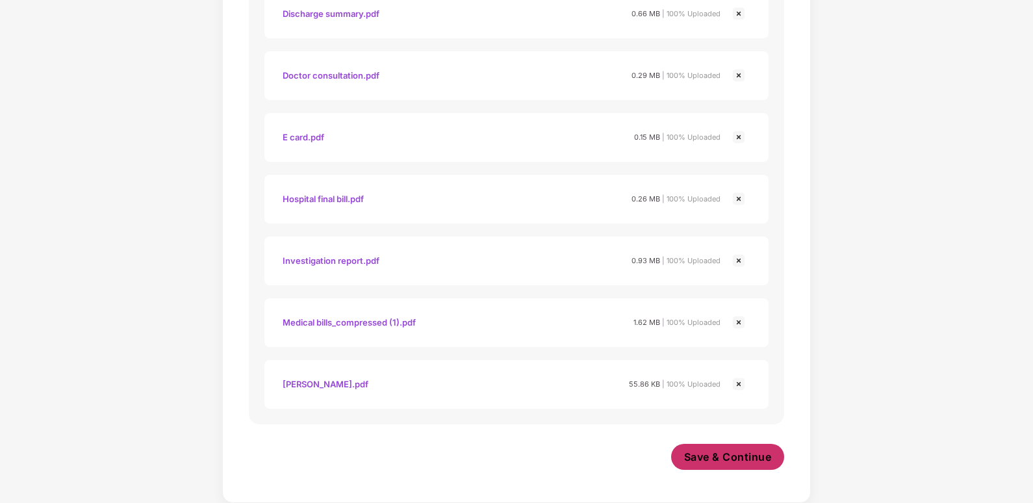
click at [701, 456] on span "Save & Continue" at bounding box center [728, 456] width 88 height 14
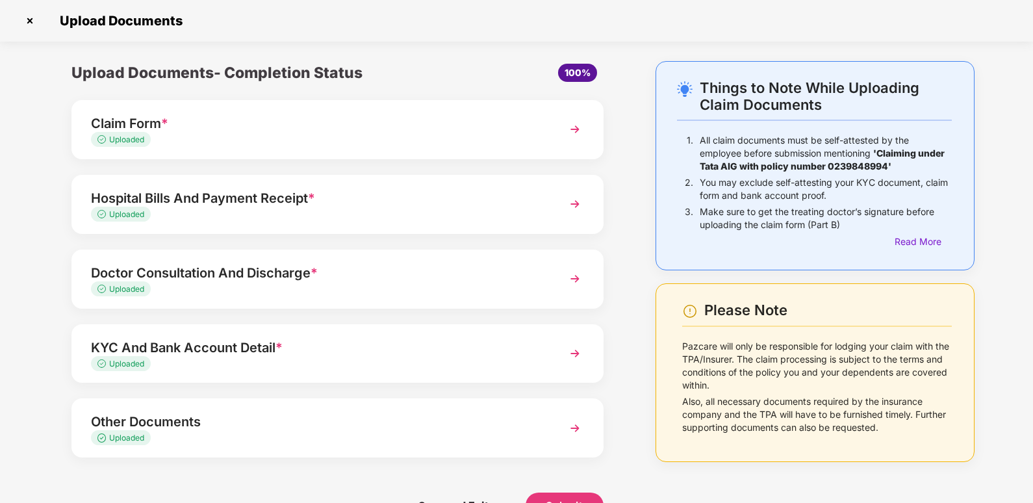
scroll to position [35, 0]
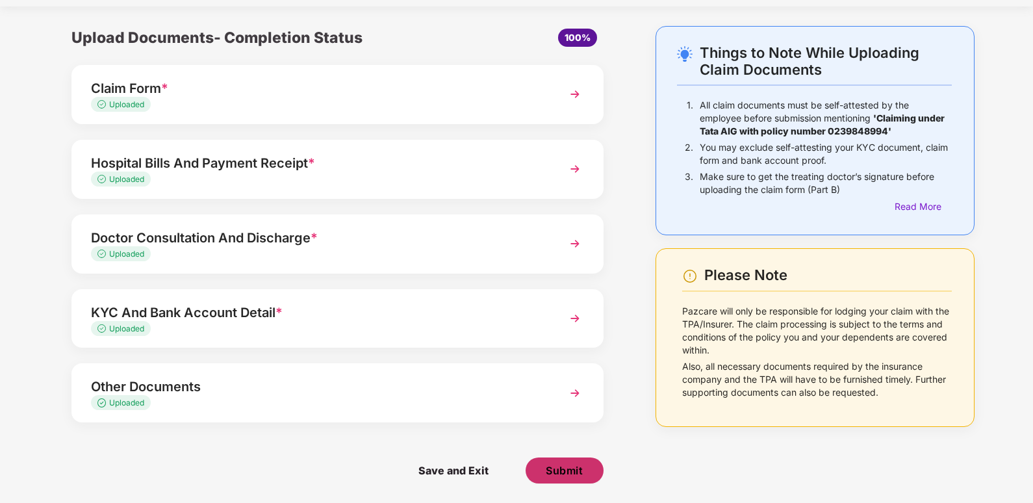
click at [549, 471] on span "Submit" at bounding box center [563, 470] width 37 height 14
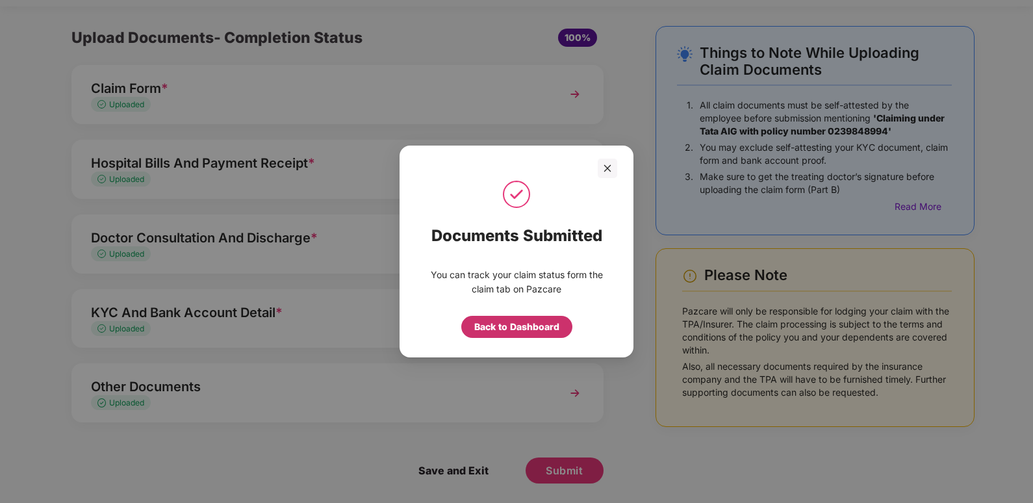
click at [523, 329] on div "Back to Dashboard" at bounding box center [516, 326] width 85 height 14
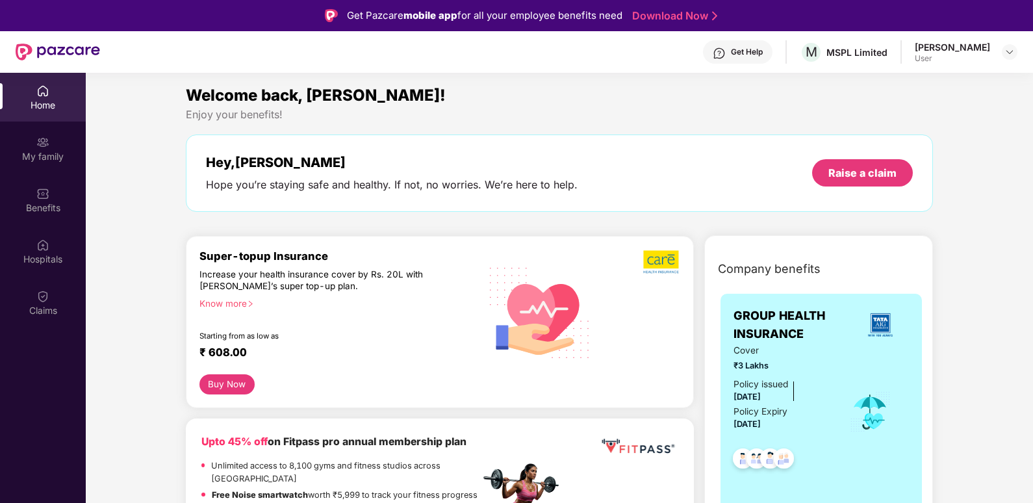
click at [53, 118] on div "Home" at bounding box center [43, 97] width 86 height 49
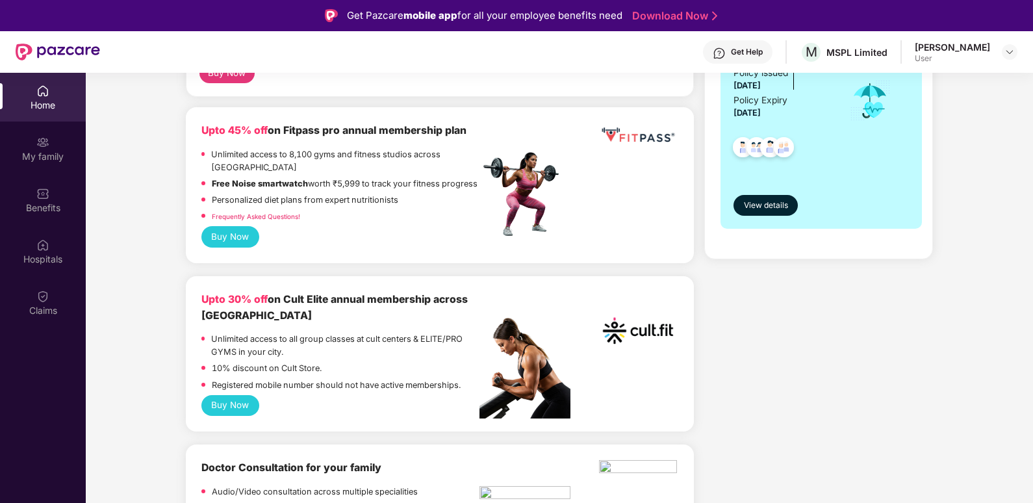
scroll to position [520, 0]
